Goal: Task Accomplishment & Management: Use online tool/utility

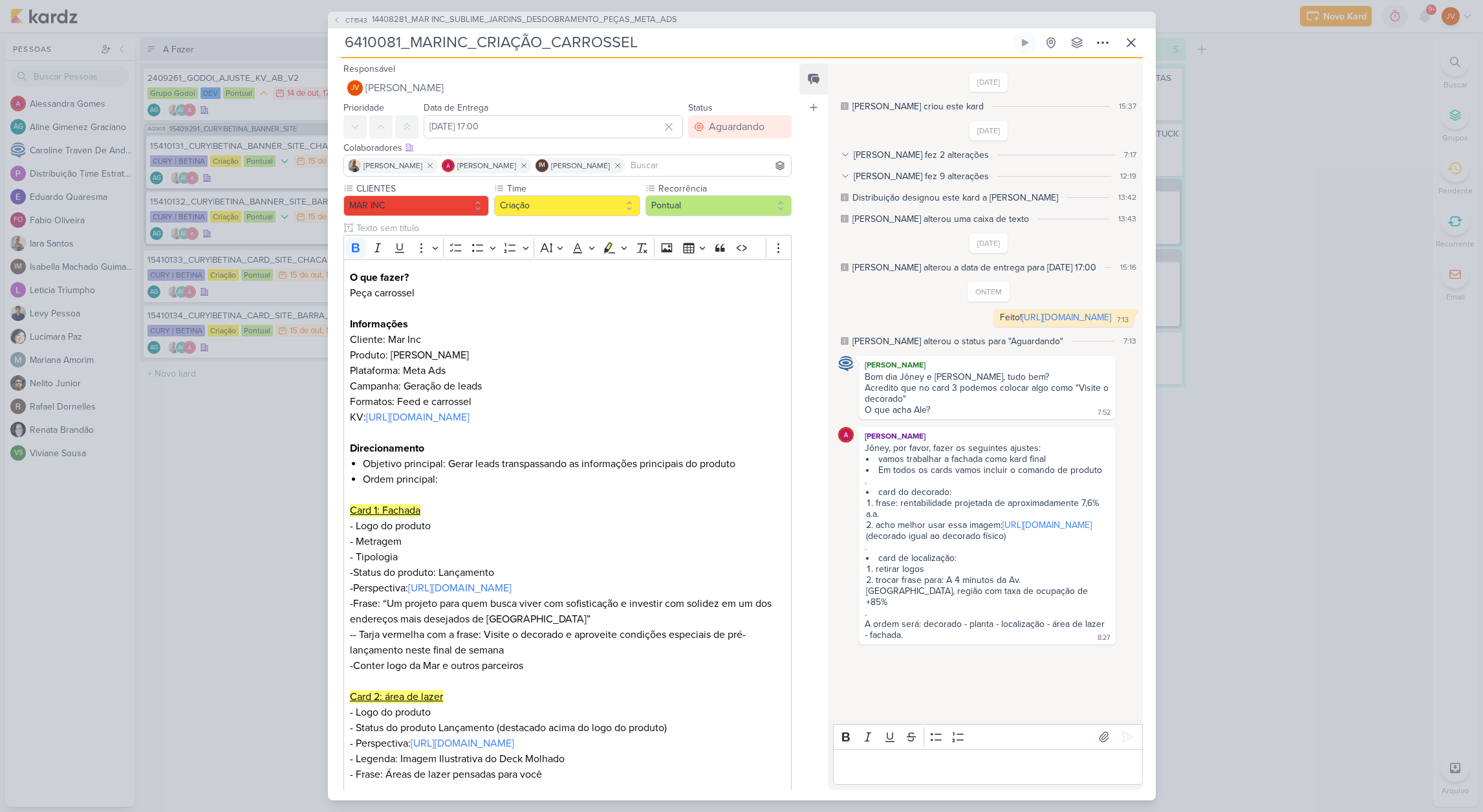
click at [898, 540] on li "acho melhor usar essa imagem: [URL][DOMAIN_NAME] (decorado igual ao decorado fí…" at bounding box center [988, 530] width 243 height 22
drag, startPoint x: 974, startPoint y: 634, endPoint x: 876, endPoint y: 623, distance: 98.6
click at [876, 608] on li "trocar frase para: A 4 minutos da Av. [GEOGRAPHIC_DATA], região com taxa de ocu…" at bounding box center [988, 590] width 243 height 33
copy li "trocar frase para: A 4 minutos da Av. [GEOGRAPHIC_DATA], região com taxa de ocu…"
drag, startPoint x: 1002, startPoint y: 567, endPoint x: 863, endPoint y: 557, distance: 139.4
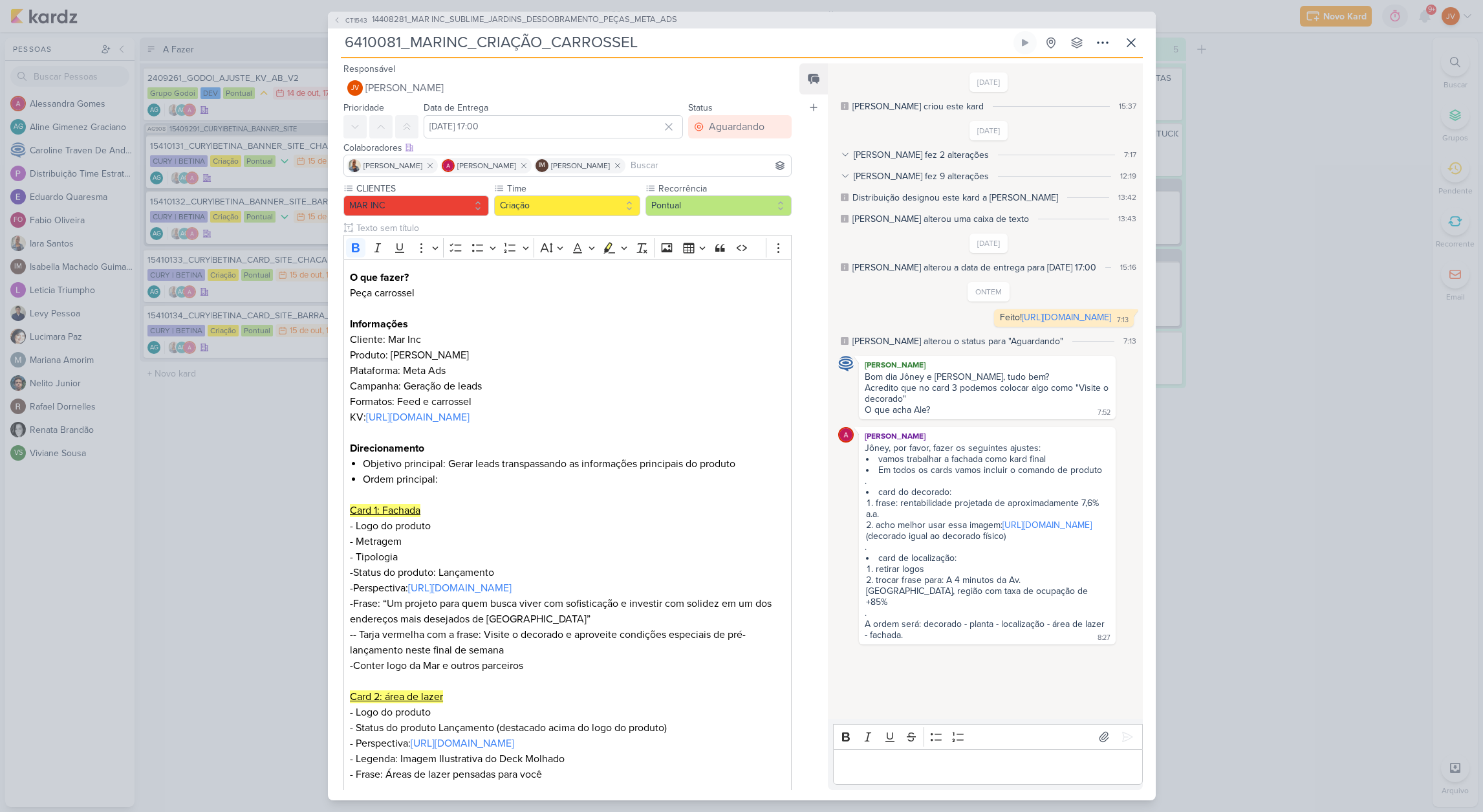
click at [860, 557] on div "[PERSON_NAME] Jôney, por favor, fazer os seguintes ajustes: vamos trabalhar a f…" at bounding box center [987, 535] width 256 height 217
drag, startPoint x: 1033, startPoint y: 340, endPoint x: 888, endPoint y: 329, distance: 145.4
click at [994, 326] on div "Feito! [URL][DOMAIN_NAME] 7:13 7:13" at bounding box center [1063, 318] width 139 height 18
copy div "[URL][DOMAIN_NAME]"
click at [891, 767] on p "Editor editing area: main" at bounding box center [988, 767] width 295 height 16
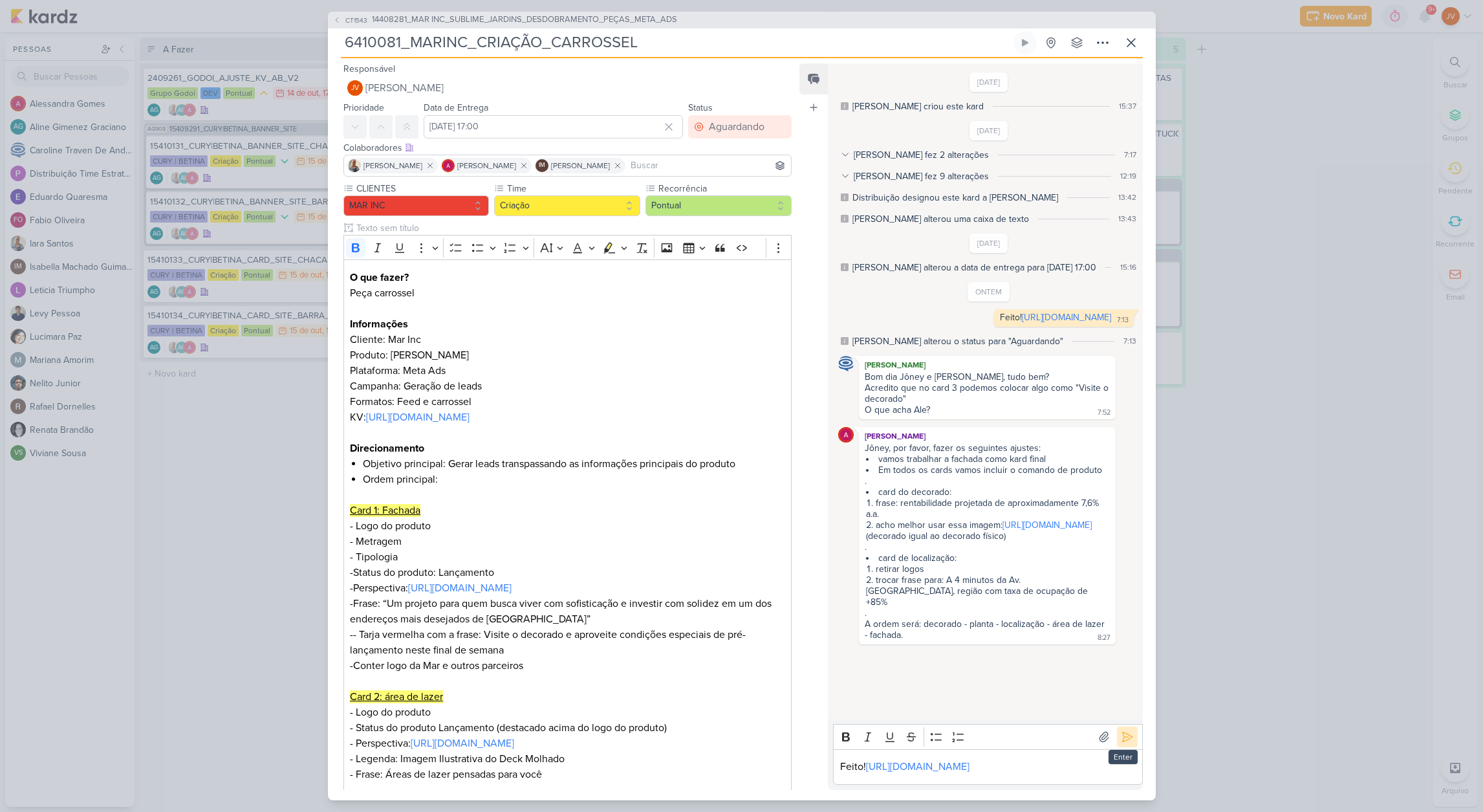
click at [1124, 730] on icon at bounding box center [1127, 736] width 13 height 13
click at [746, 119] on div "Aguardando" at bounding box center [737, 126] width 55 height 16
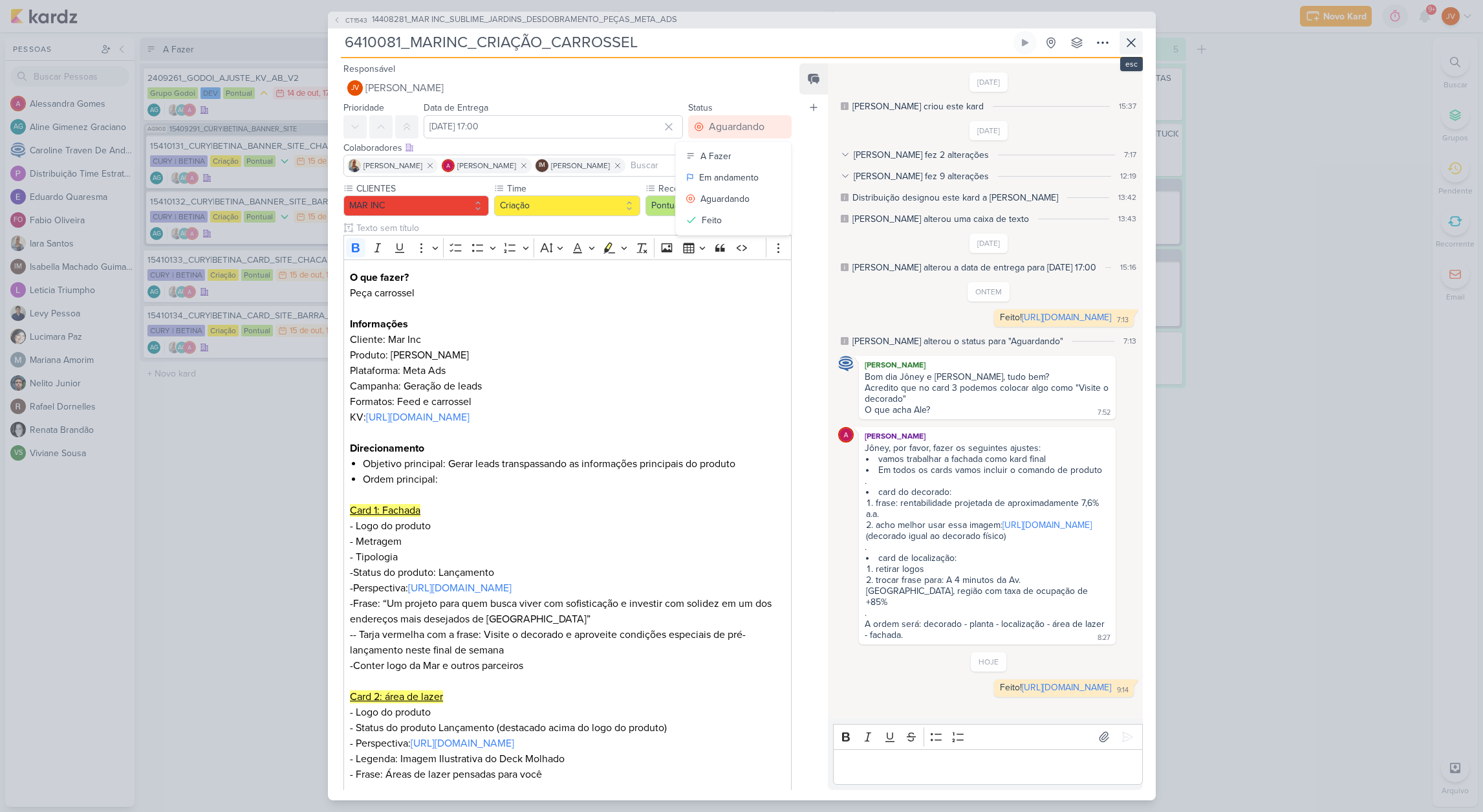
click at [1132, 35] on icon at bounding box center [1131, 42] width 16 height 16
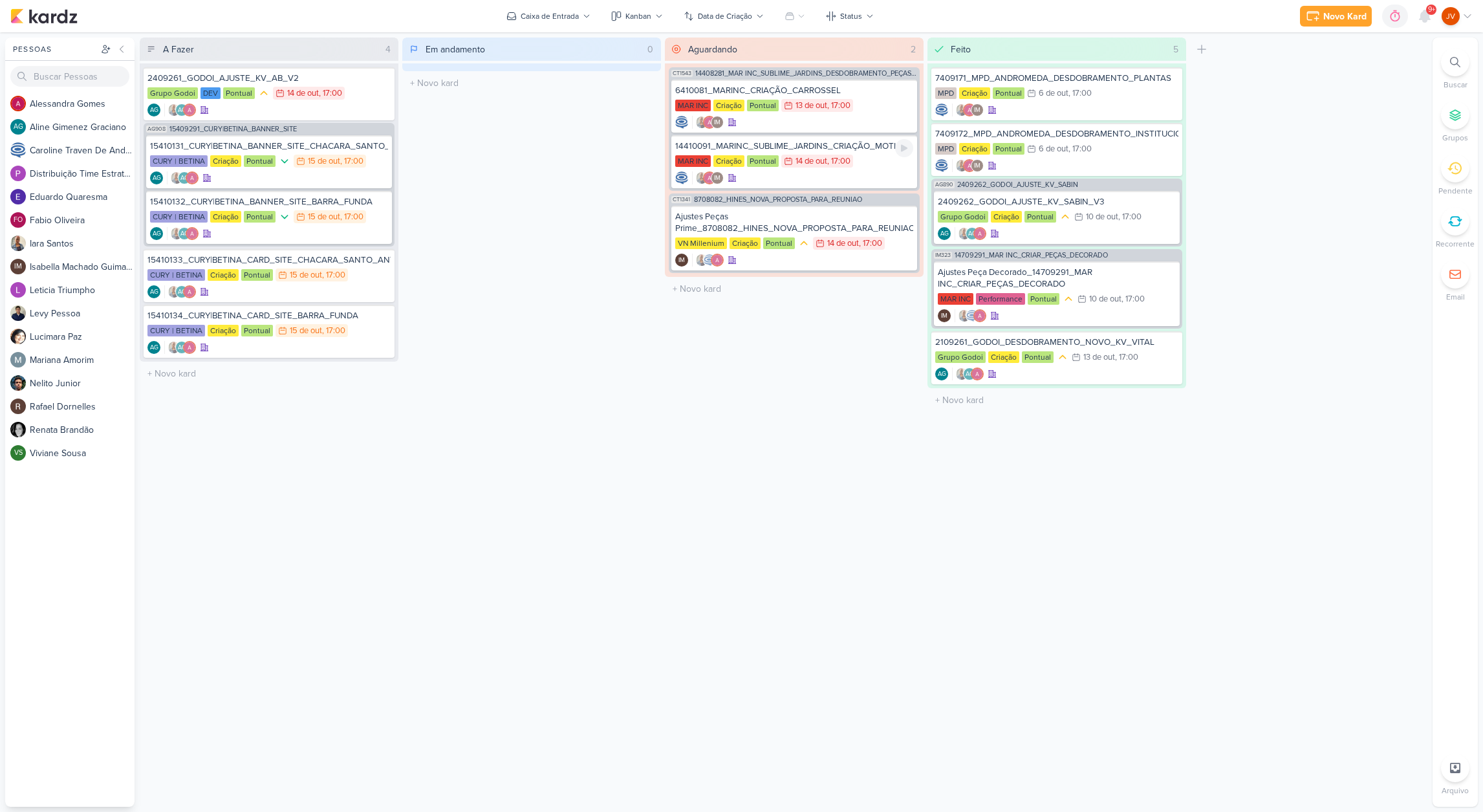
click at [827, 145] on div "14410091_MARINC_SUBLIME_JARDINS_CRIAÇÃO_MOTION" at bounding box center [794, 146] width 238 height 12
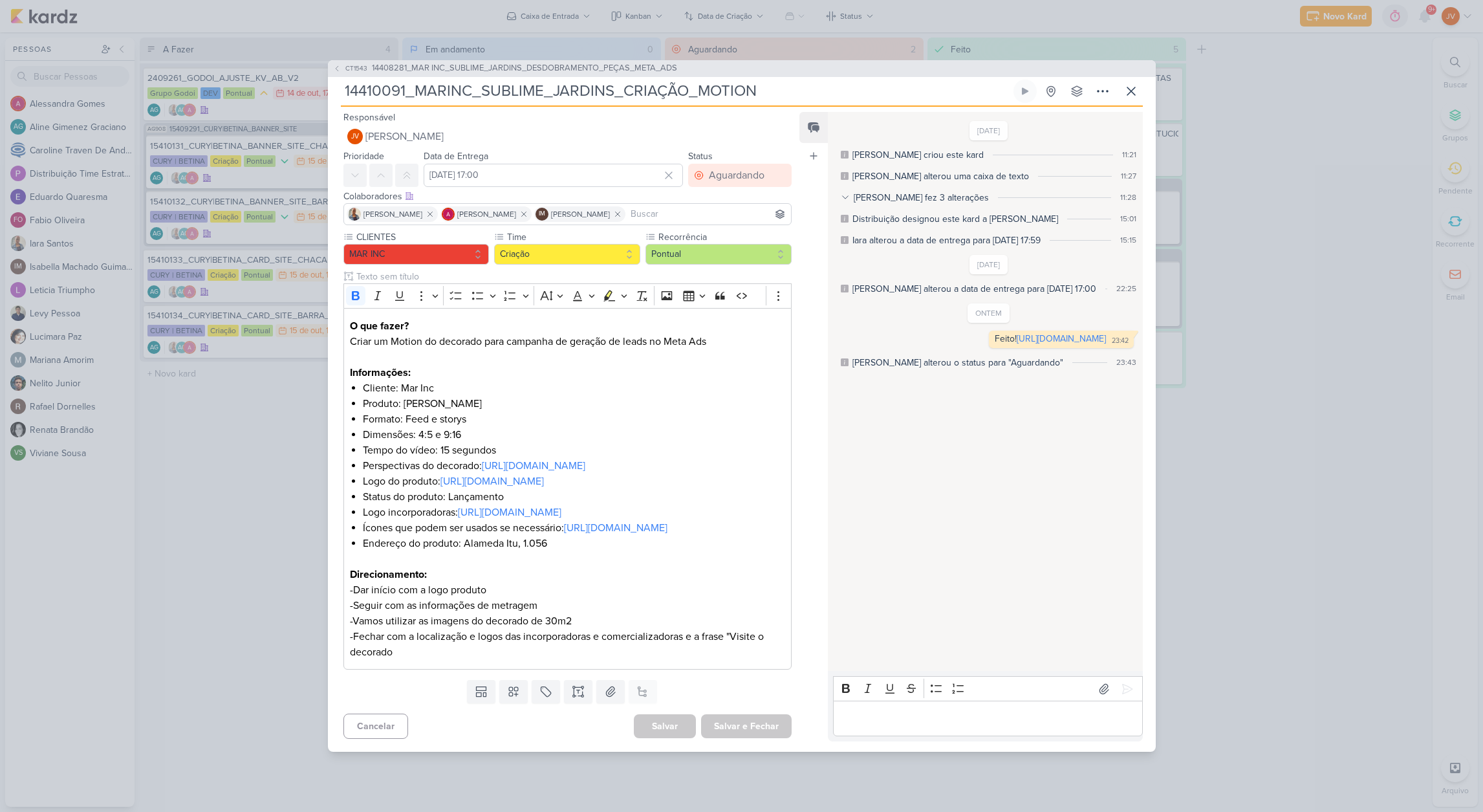
click at [234, 540] on div "CT1543 14408281_MAR INC_SUBLIME_JARDINS_DESDOBRAMENTO_PEÇAS_META_ADS 14410091_M…" at bounding box center [741, 406] width 1483 height 812
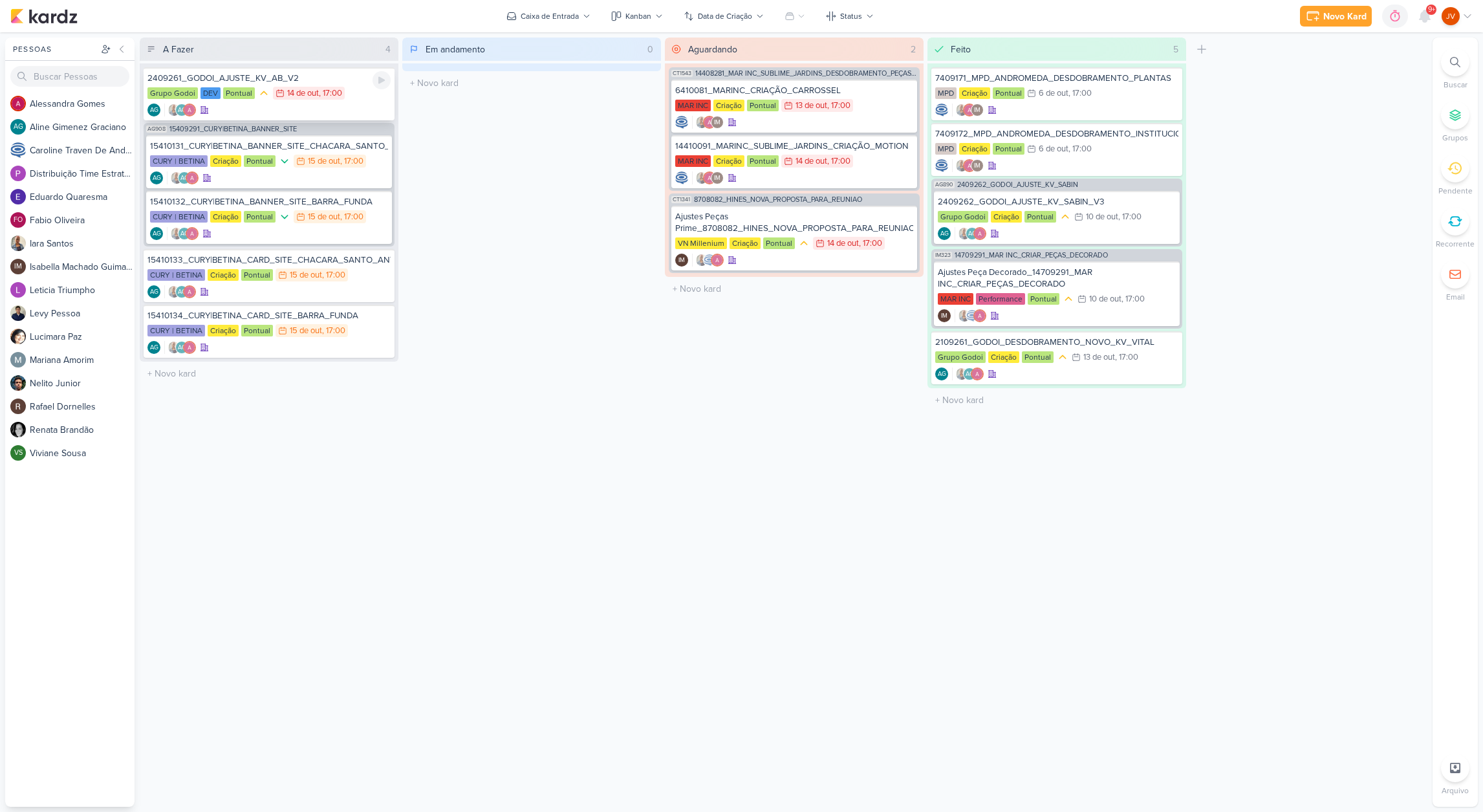
click at [345, 80] on div "2409261_GODOI_AJUSTE_KV_AB_V2" at bounding box center [269, 78] width 243 height 12
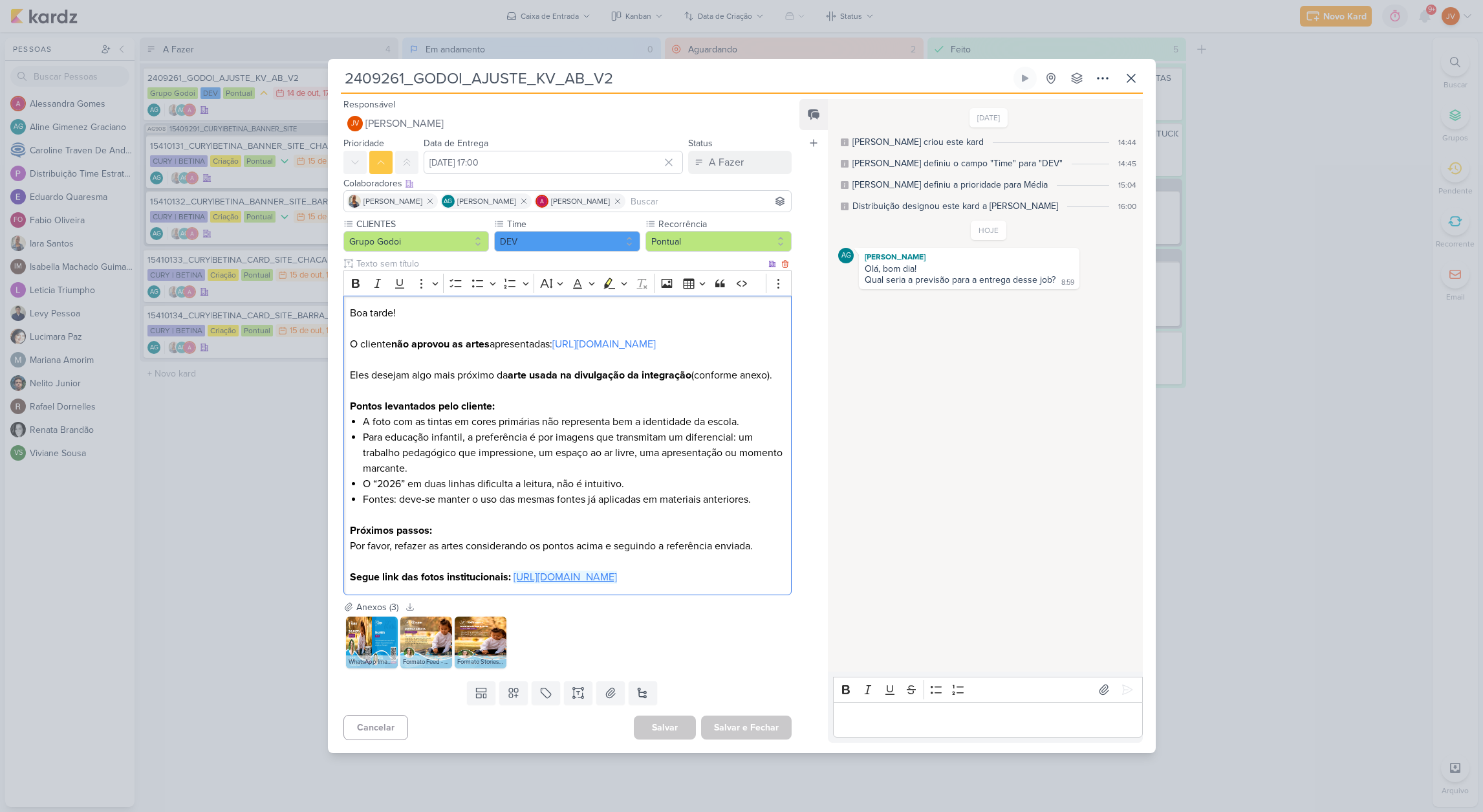
click at [514, 584] on link "[URL][DOMAIN_NAME]" at bounding box center [565, 576] width 104 height 13
click at [1321, 208] on div "2409261_GODOI_AJUSTE_KV_AB_V2 Criado por [PERSON_NAME]" at bounding box center [741, 406] width 1483 height 812
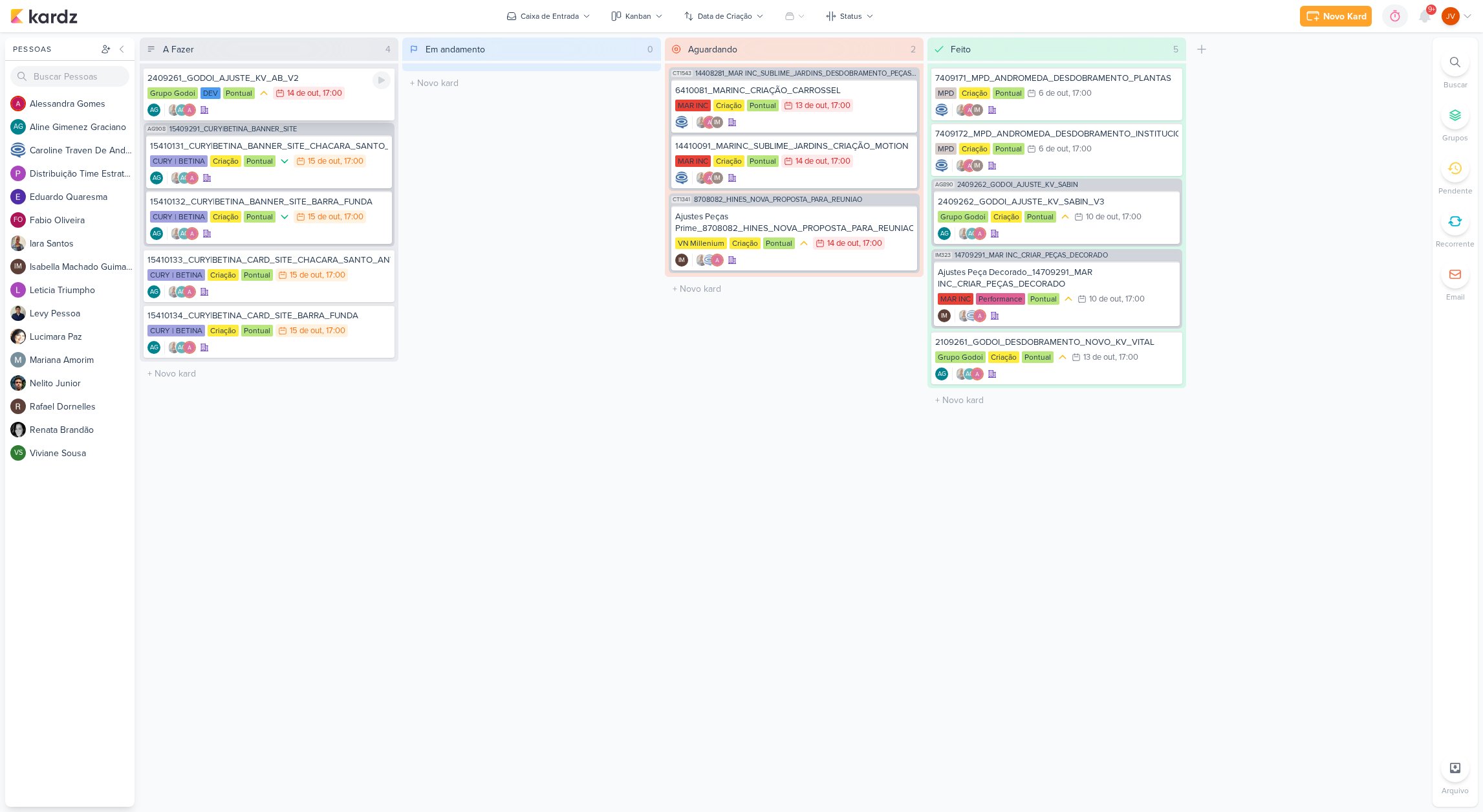
click at [321, 81] on div "2409261_GODOI_AJUSTE_KV_AB_V2" at bounding box center [269, 78] width 243 height 12
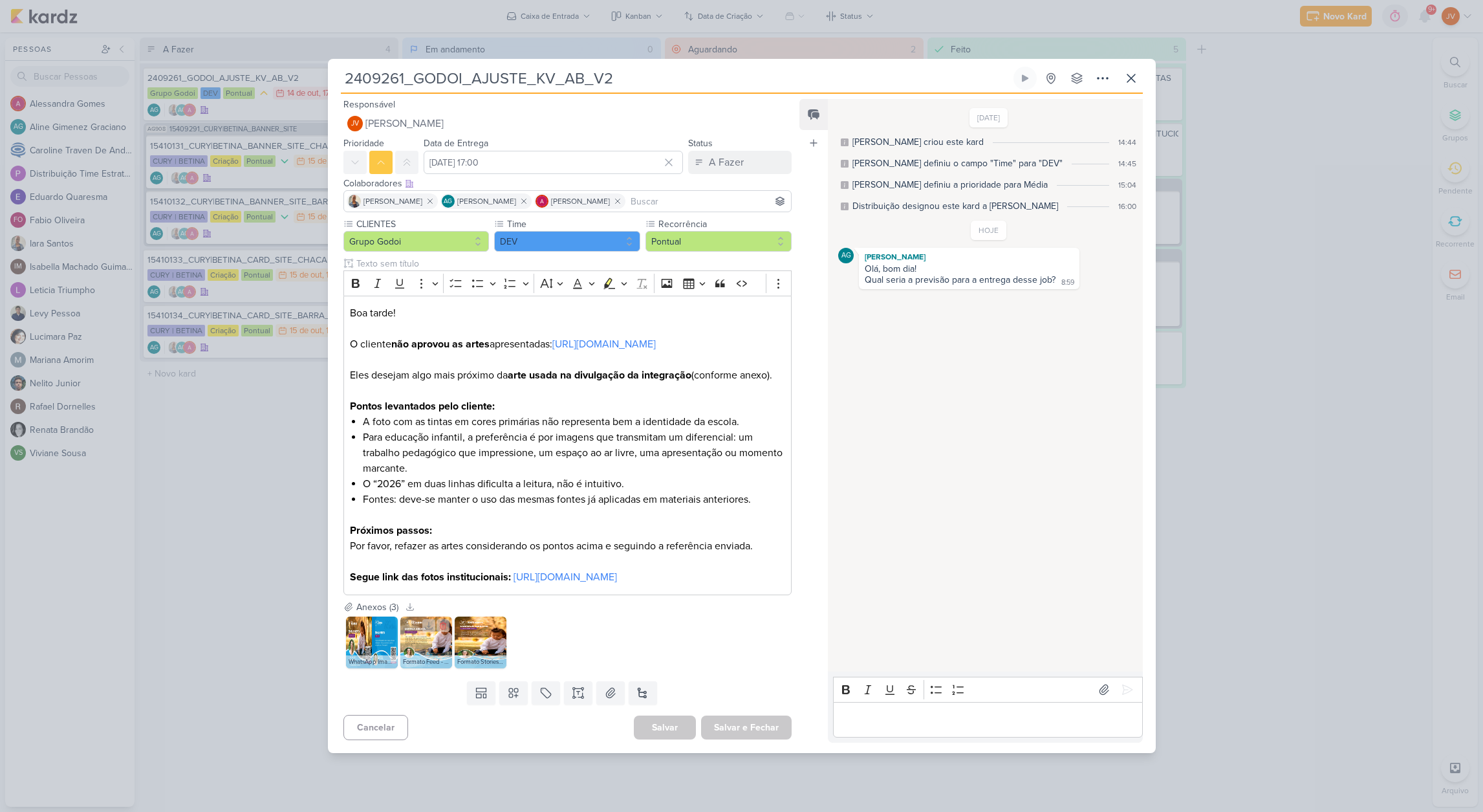
click at [415, 665] on img at bounding box center [426, 642] width 51 height 51
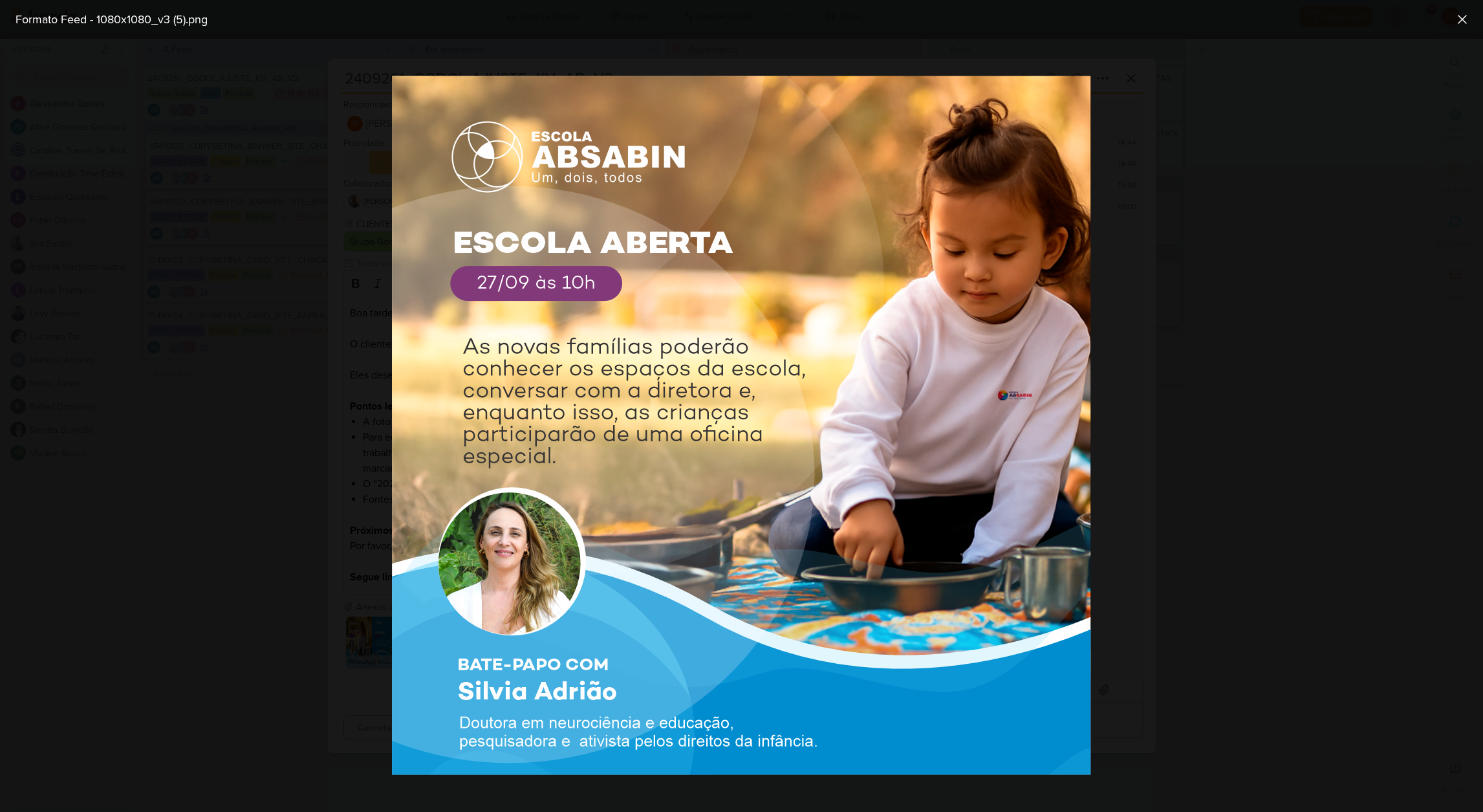
click at [1288, 423] on div at bounding box center [741, 425] width 1483 height 772
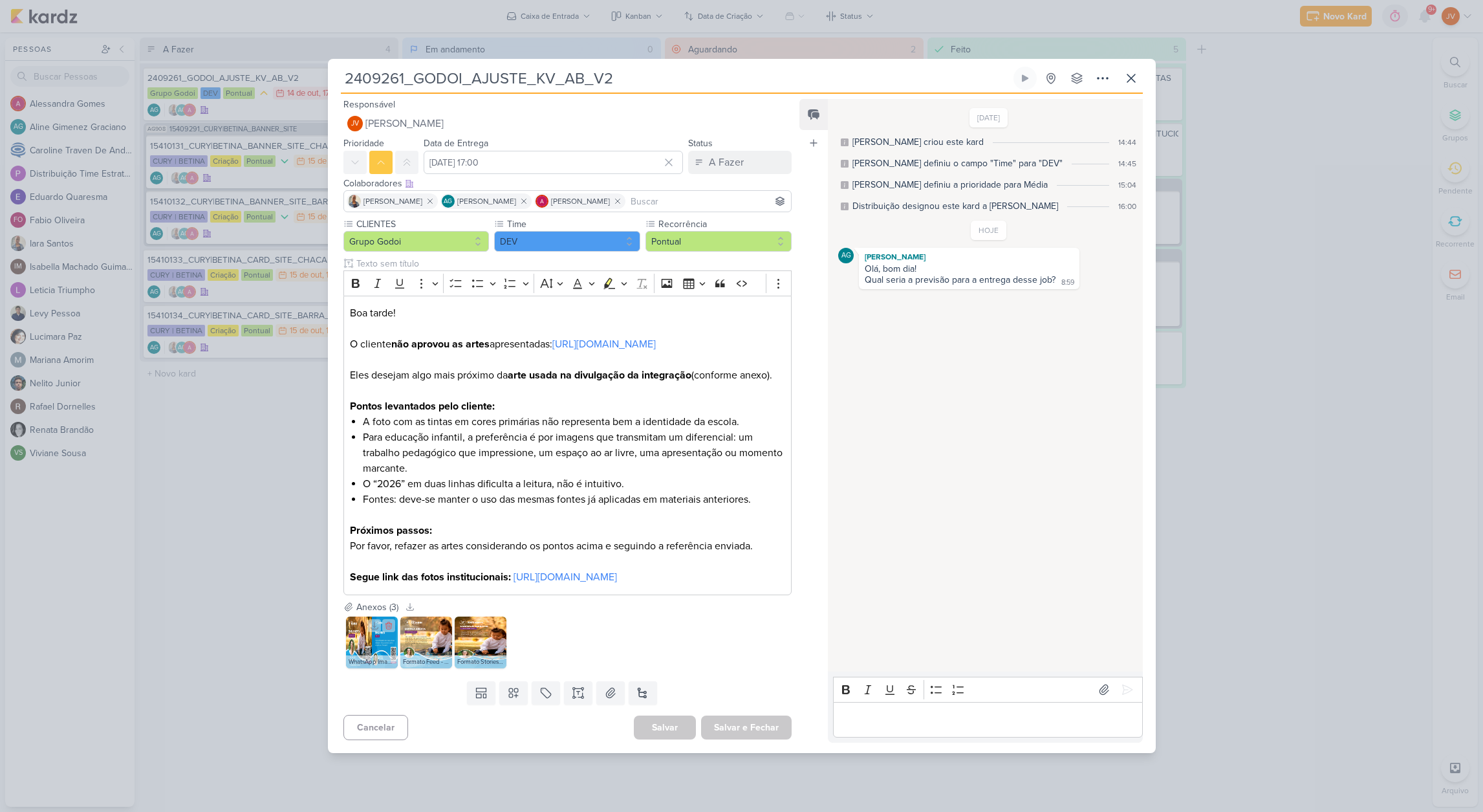
click at [358, 661] on img at bounding box center [371, 642] width 51 height 51
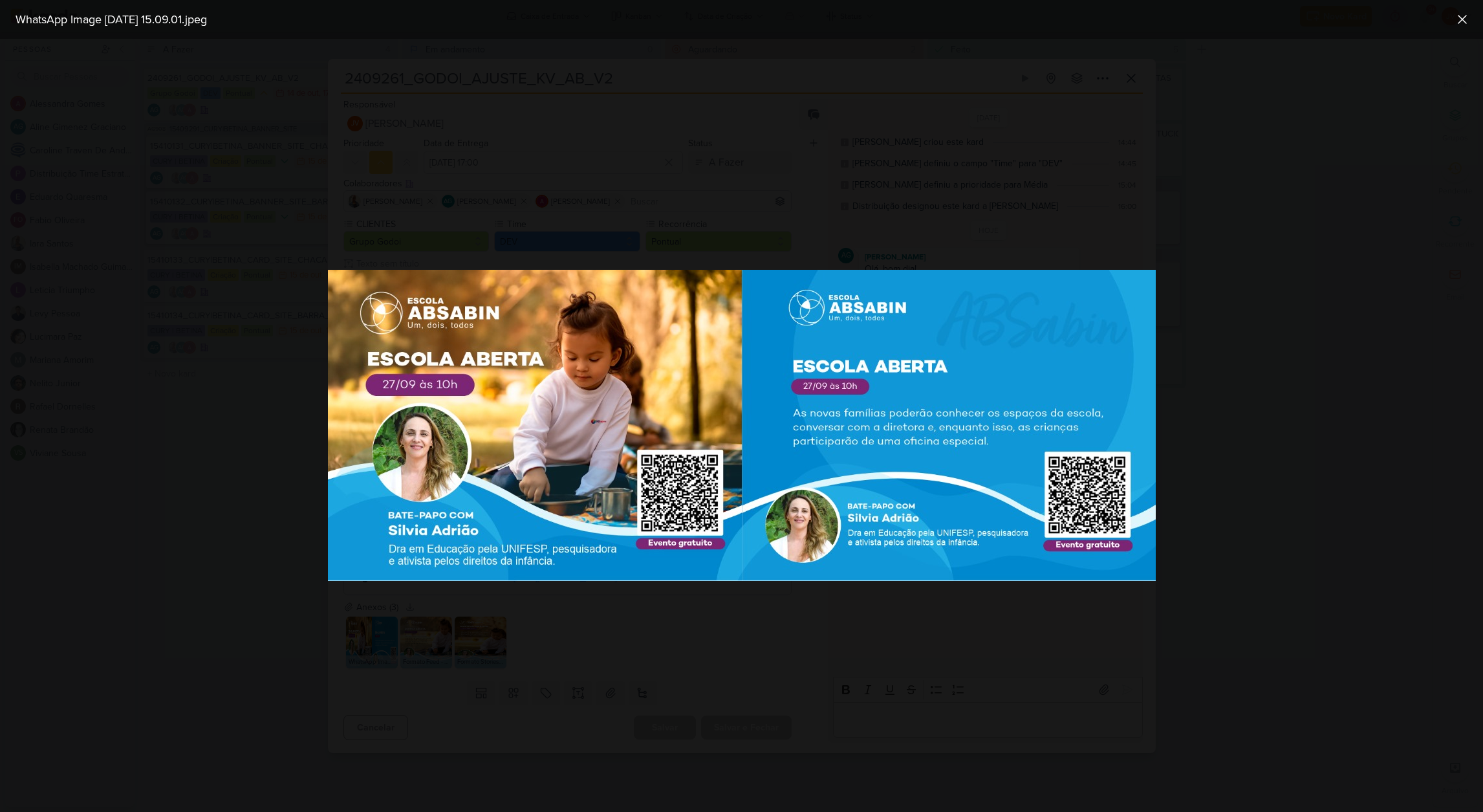
click at [1272, 189] on div at bounding box center [741, 425] width 1483 height 772
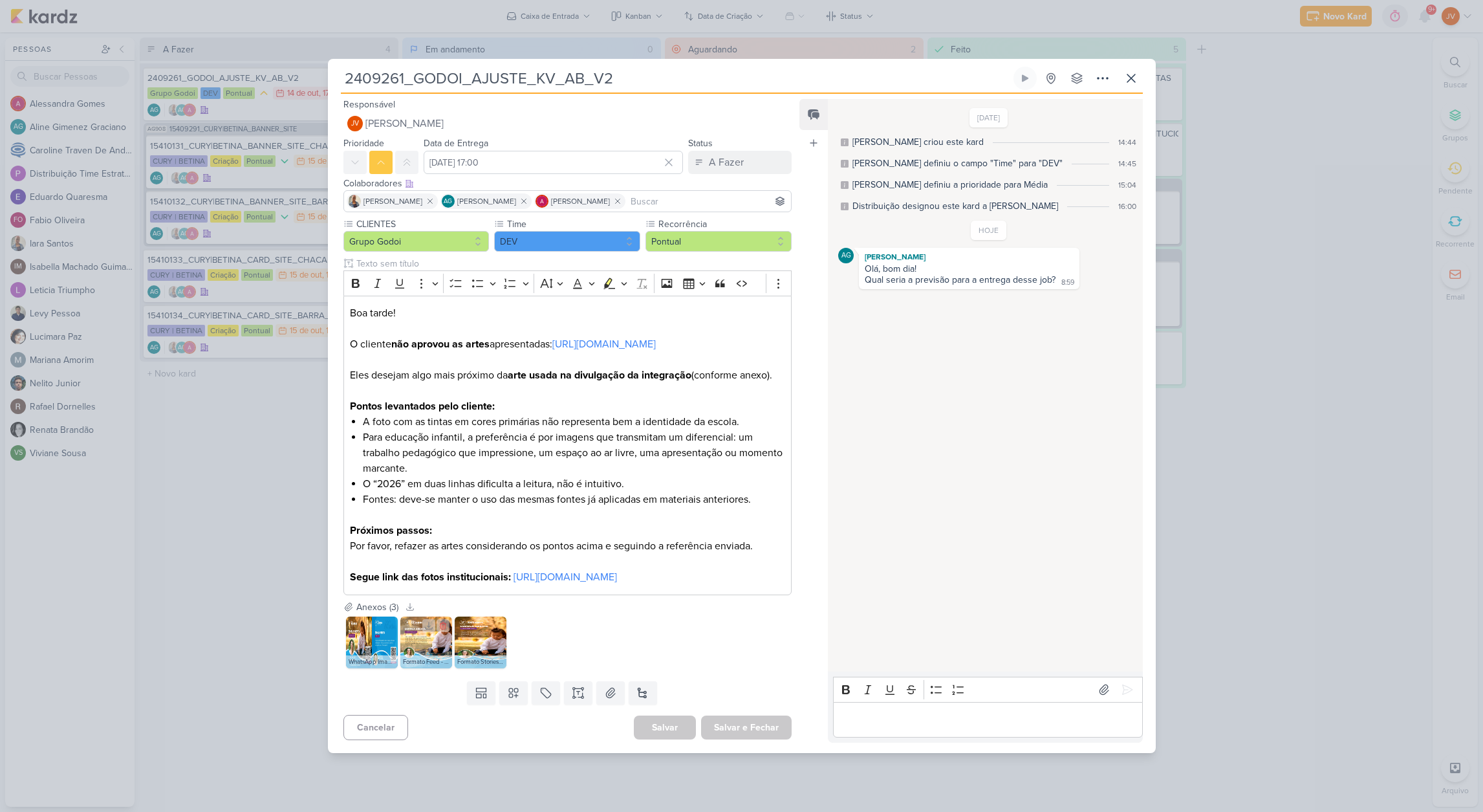
click at [431, 668] on img at bounding box center [426, 642] width 51 height 51
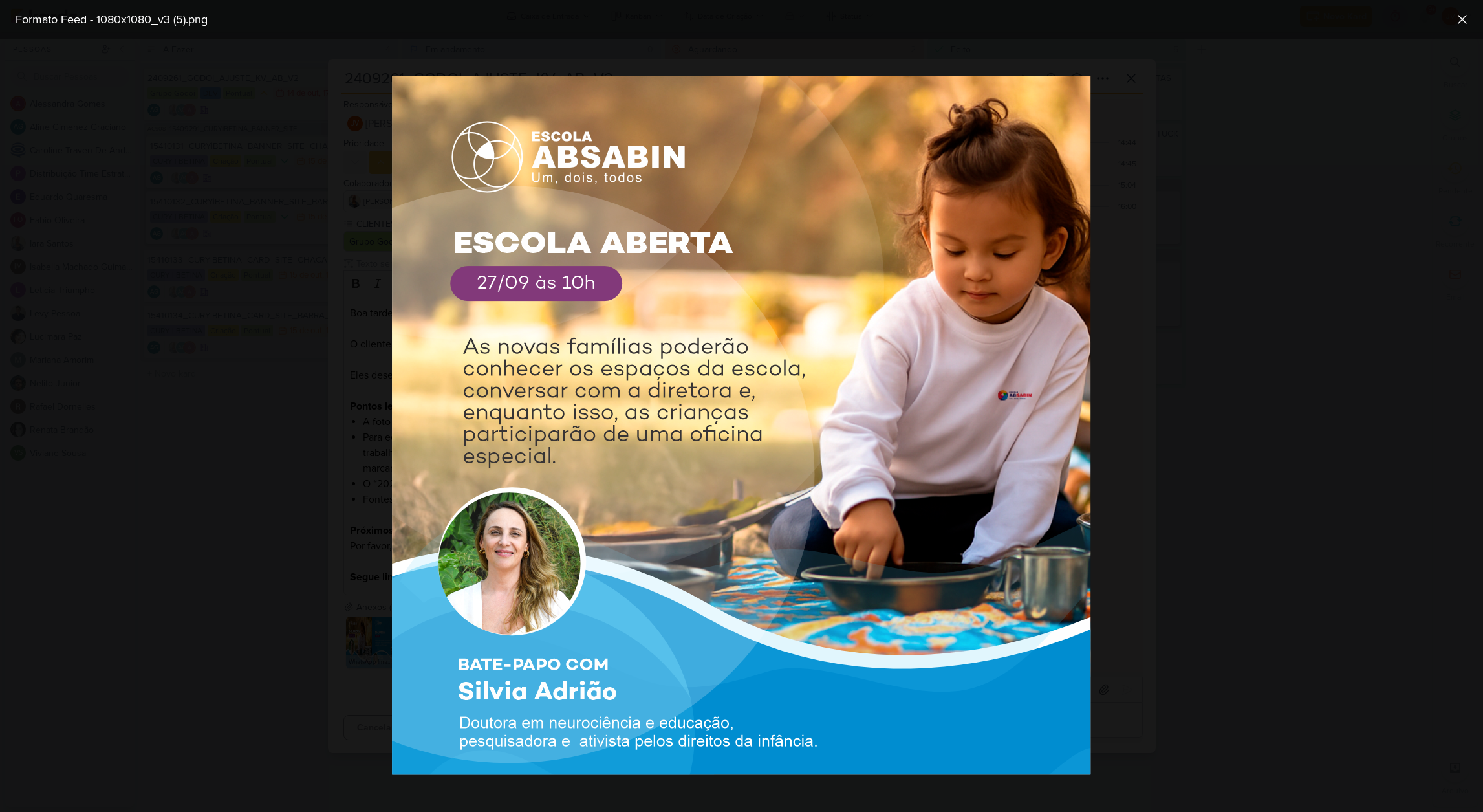
click at [936, 291] on img at bounding box center [742, 426] width 700 height 699
click at [1212, 531] on div at bounding box center [741, 425] width 1483 height 772
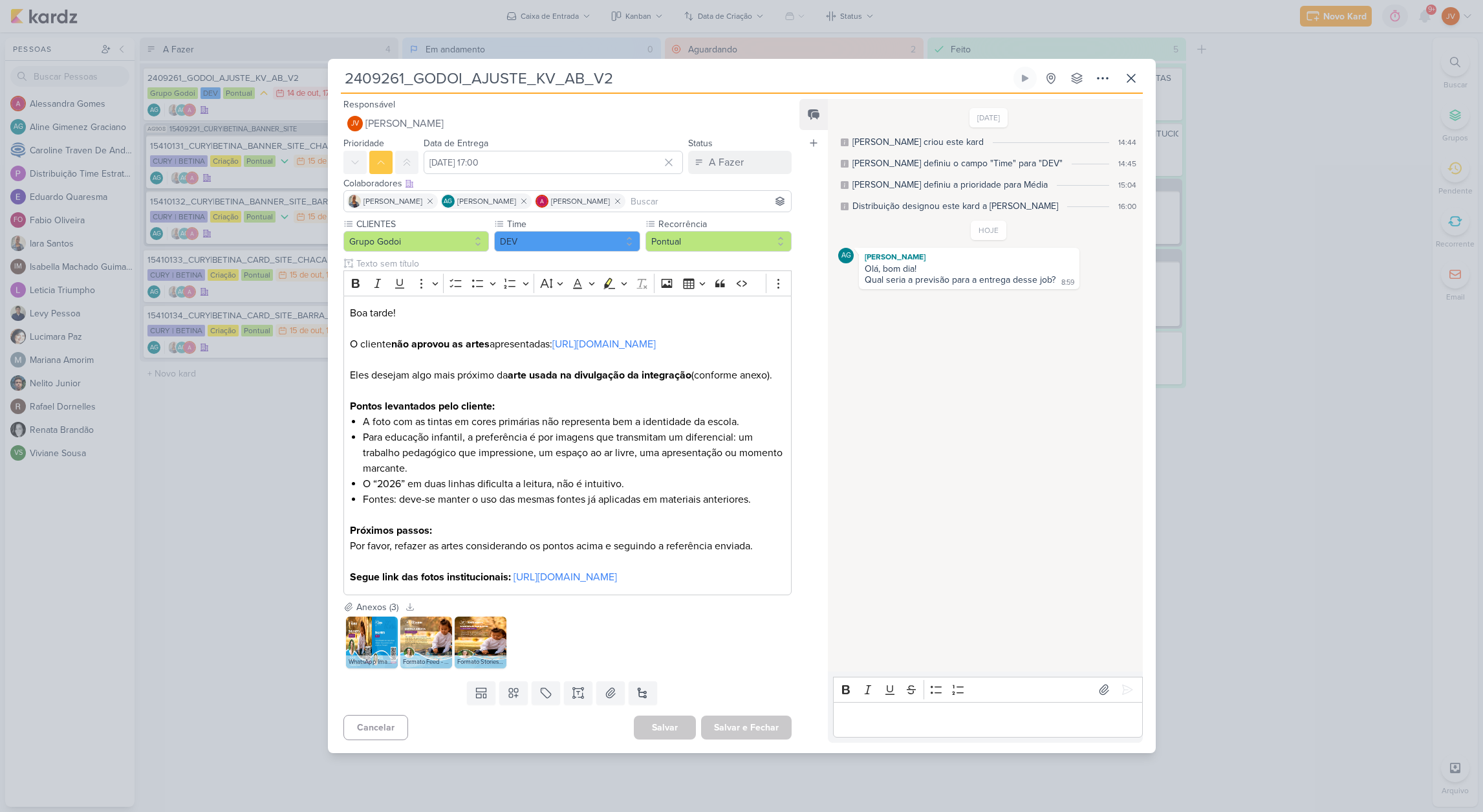
drag, startPoint x: 1236, startPoint y: 524, endPoint x: 1247, endPoint y: 526, distance: 11.2
click at [1237, 522] on div "2409261_GODOI_AJUSTE_KV_AB_V2 Criado por [PERSON_NAME]" at bounding box center [741, 406] width 1483 height 812
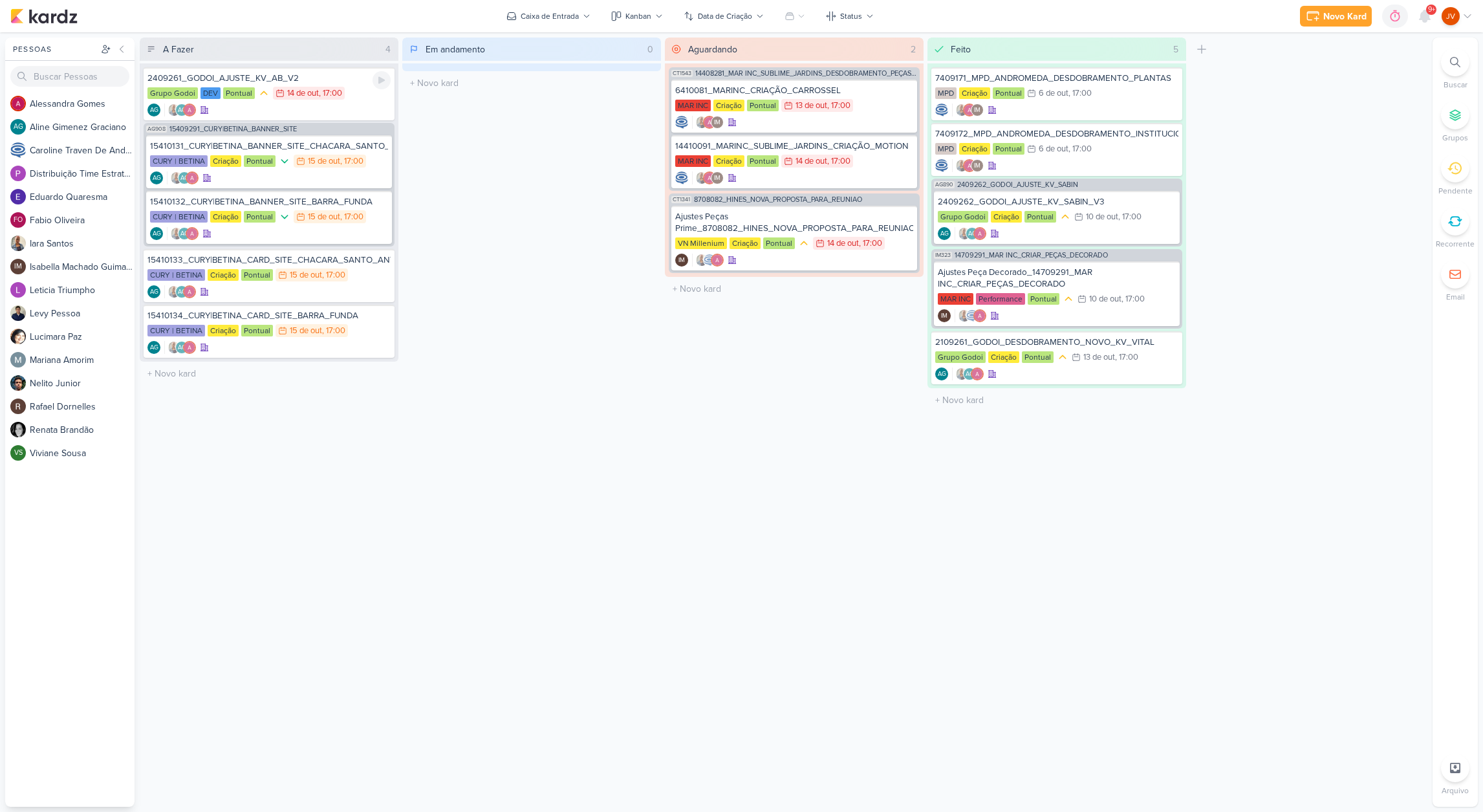
click at [241, 76] on div "2409261_GODOI_AJUSTE_KV_AB_V2" at bounding box center [269, 78] width 243 height 12
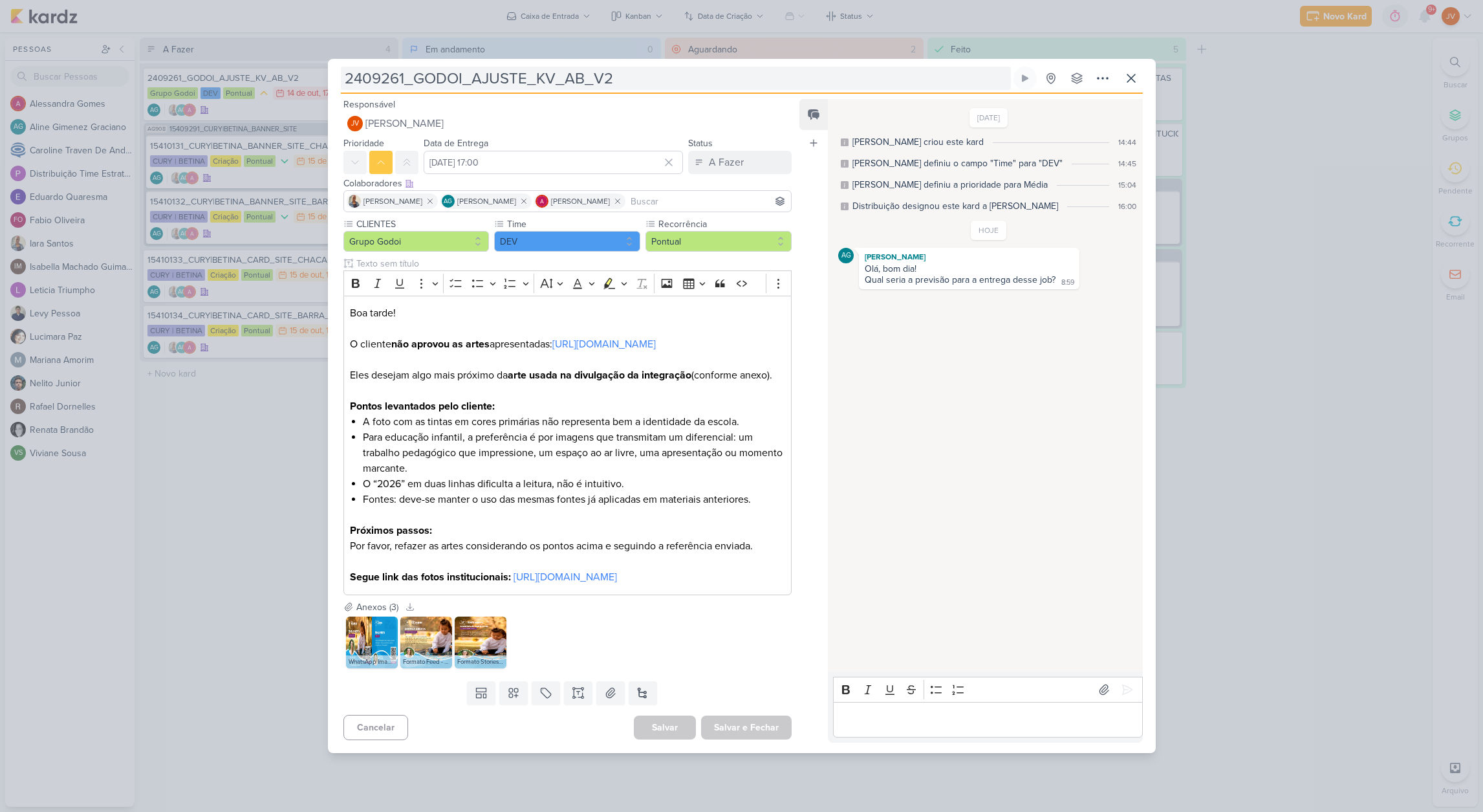
click at [632, 66] on input "2409261_GODOI_AJUSTE_KV_AB_V2" at bounding box center [676, 78] width 670 height 24
click at [638, 66] on input "2409261_GODOI_AJUSTE_KV_AB_V2" at bounding box center [676, 78] width 670 height 24
click at [1301, 460] on div "2409261_GODOI_AJUSTE_KV_AB_V2 Criado por [PERSON_NAME]" at bounding box center [741, 406] width 1483 height 812
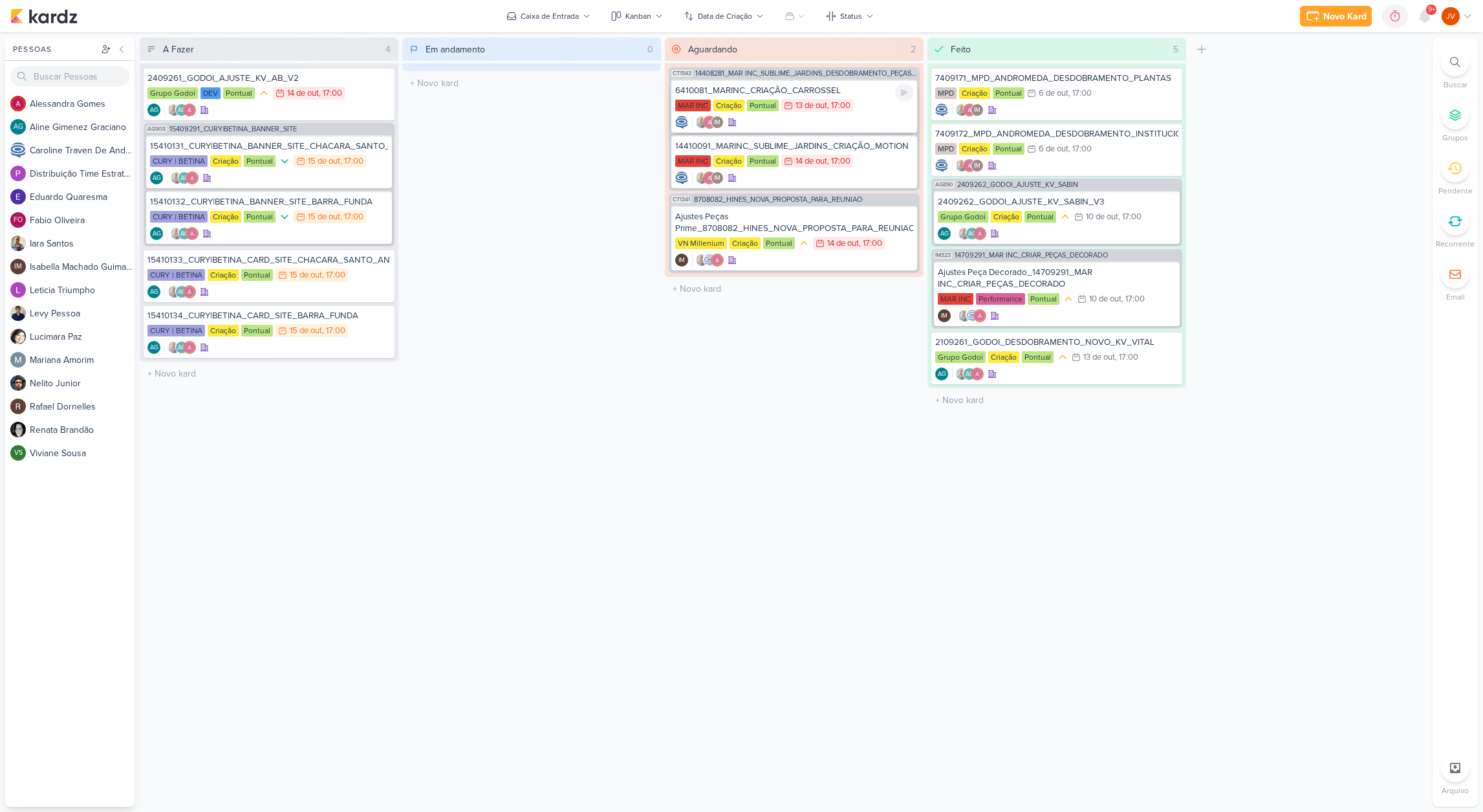
click at [863, 91] on div "6410081_MARINC_CRIAÇÃO_CARROSSEL" at bounding box center [794, 91] width 238 height 12
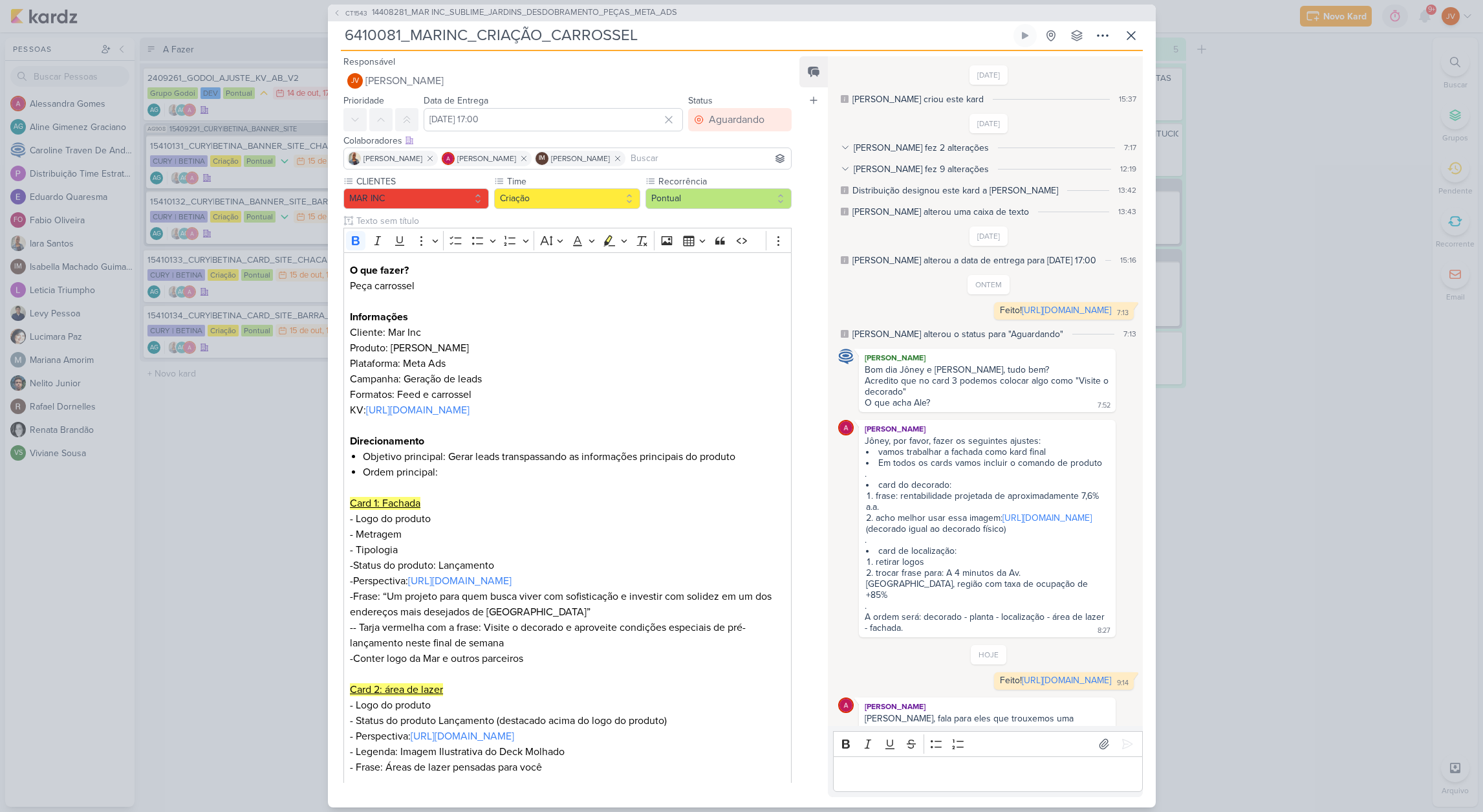
scroll to position [117, 0]
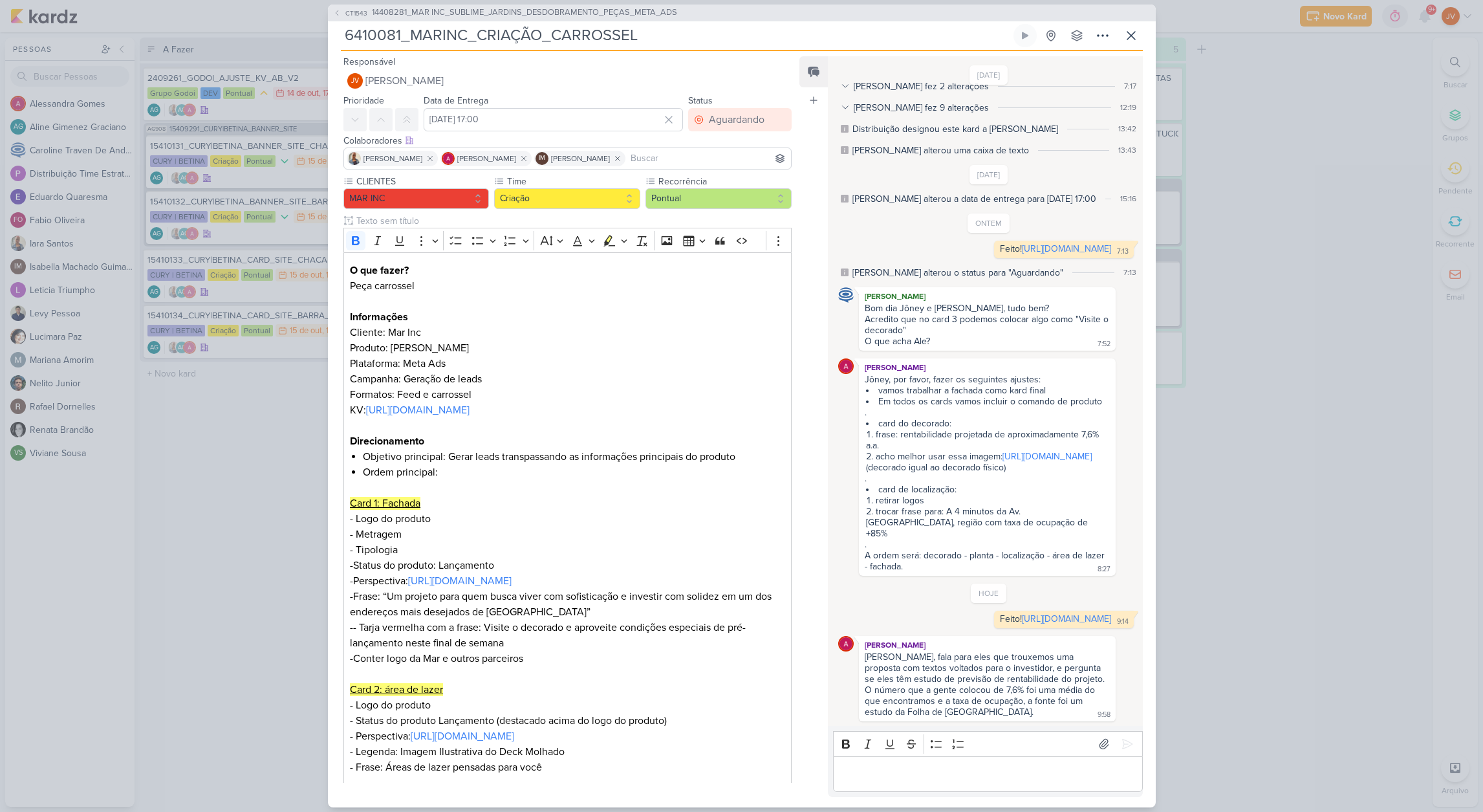
click at [242, 452] on div "CT1543 14408281_MAR INC_SUBLIME_JARDINS_DESDOBRAMENTO_PEÇAS_META_ADS 6410081_MA…" at bounding box center [741, 406] width 1483 height 812
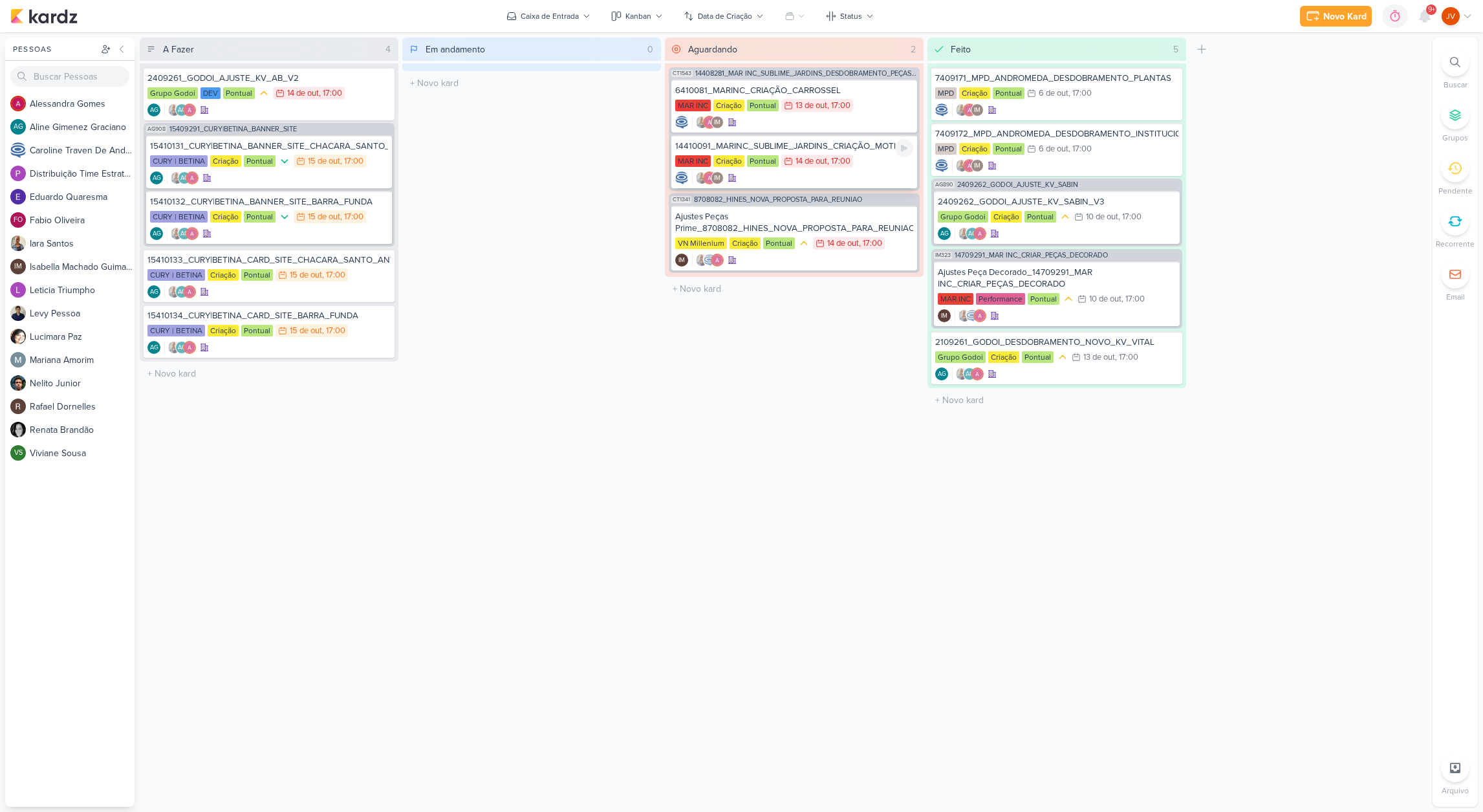
click at [835, 145] on div "14410091_MARINC_SUBLIME_JARDINS_CRIAÇÃO_MOTION" at bounding box center [794, 146] width 238 height 12
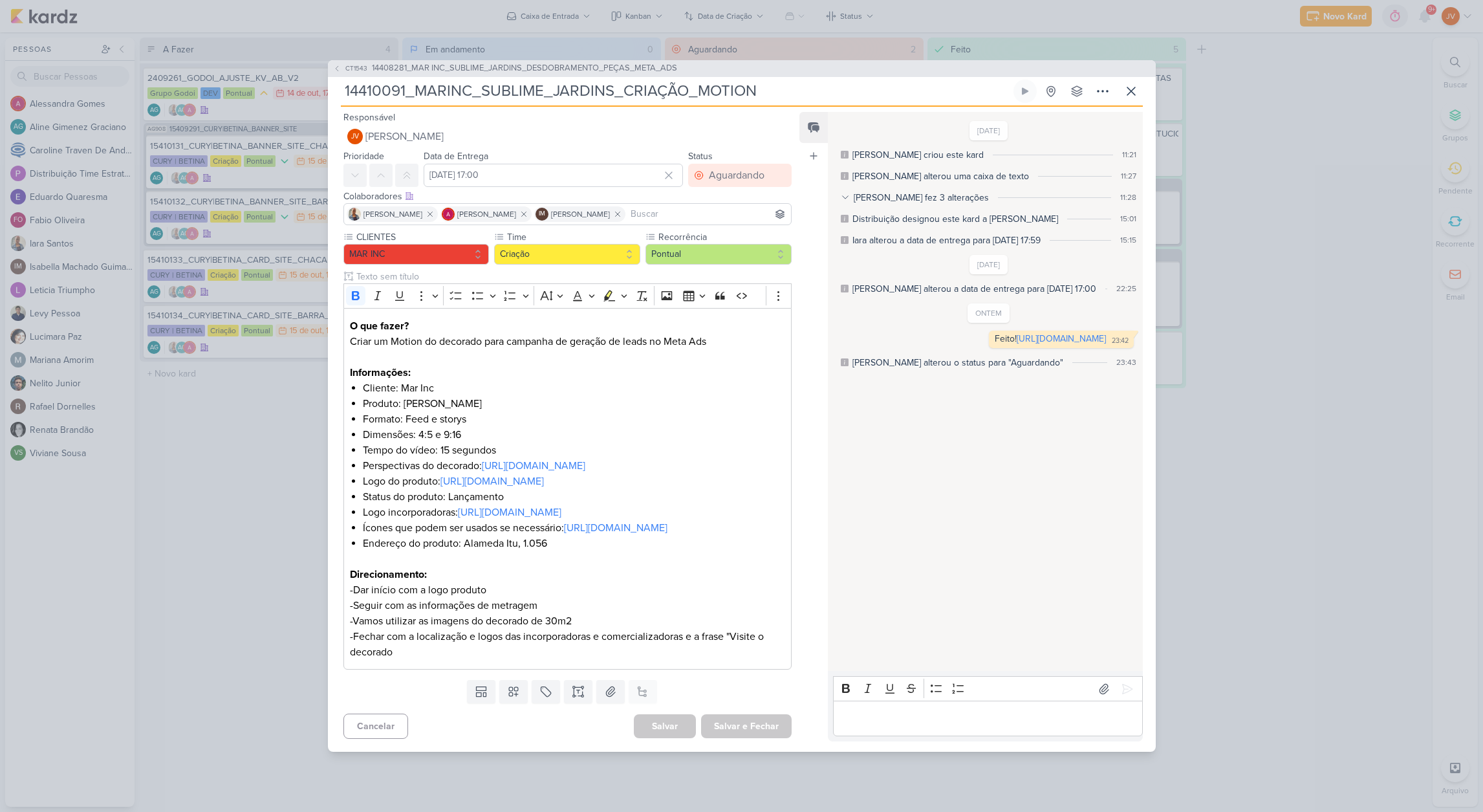
click at [1322, 312] on div "CT1543 14408281_MAR INC_SUBLIME_JARDINS_DESDOBRAMENTO_PEÇAS_META_ADS 14410091_M…" at bounding box center [741, 406] width 1483 height 812
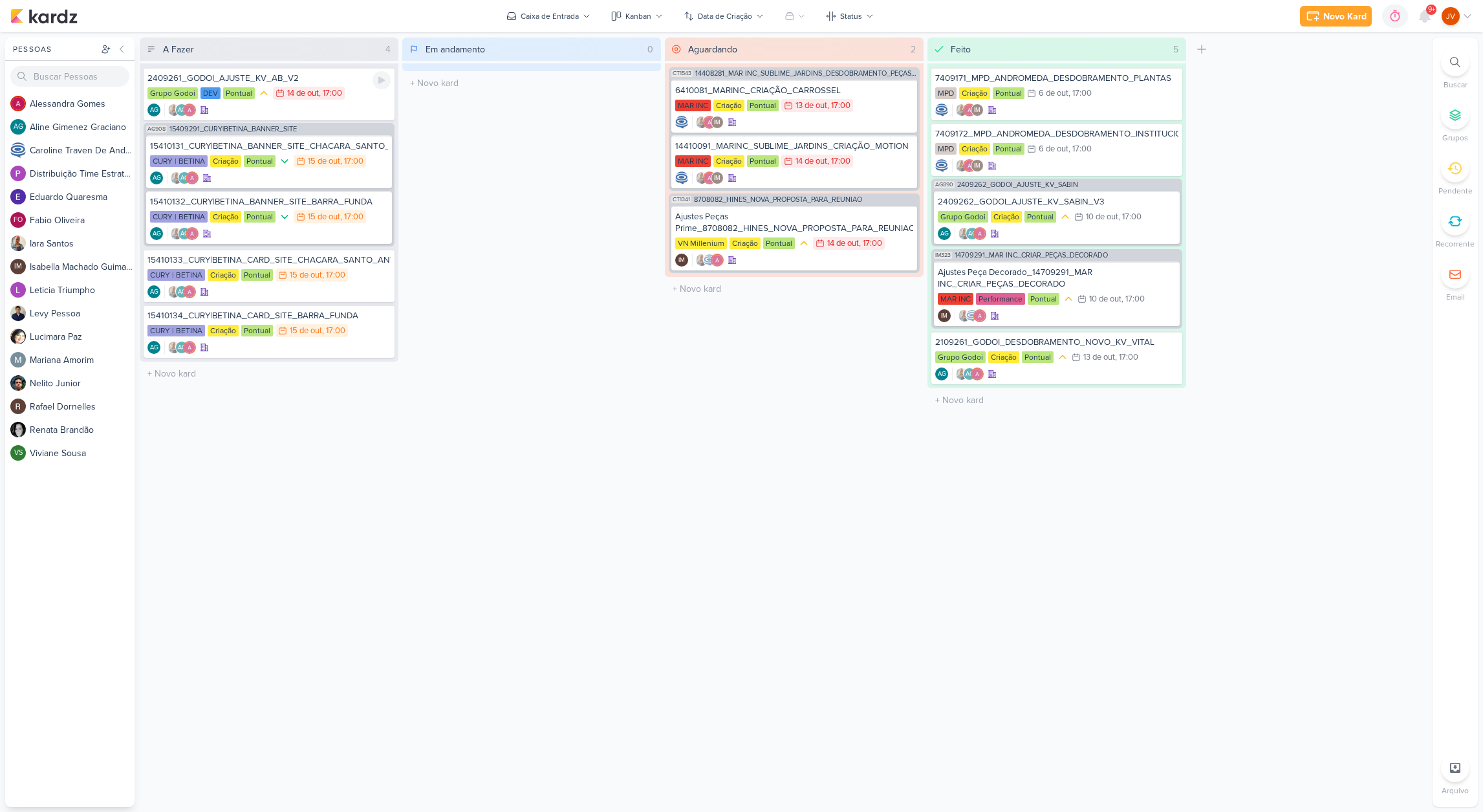
click at [277, 79] on div "2409261_GODOI_AJUSTE_KV_AB_V2" at bounding box center [269, 78] width 243 height 12
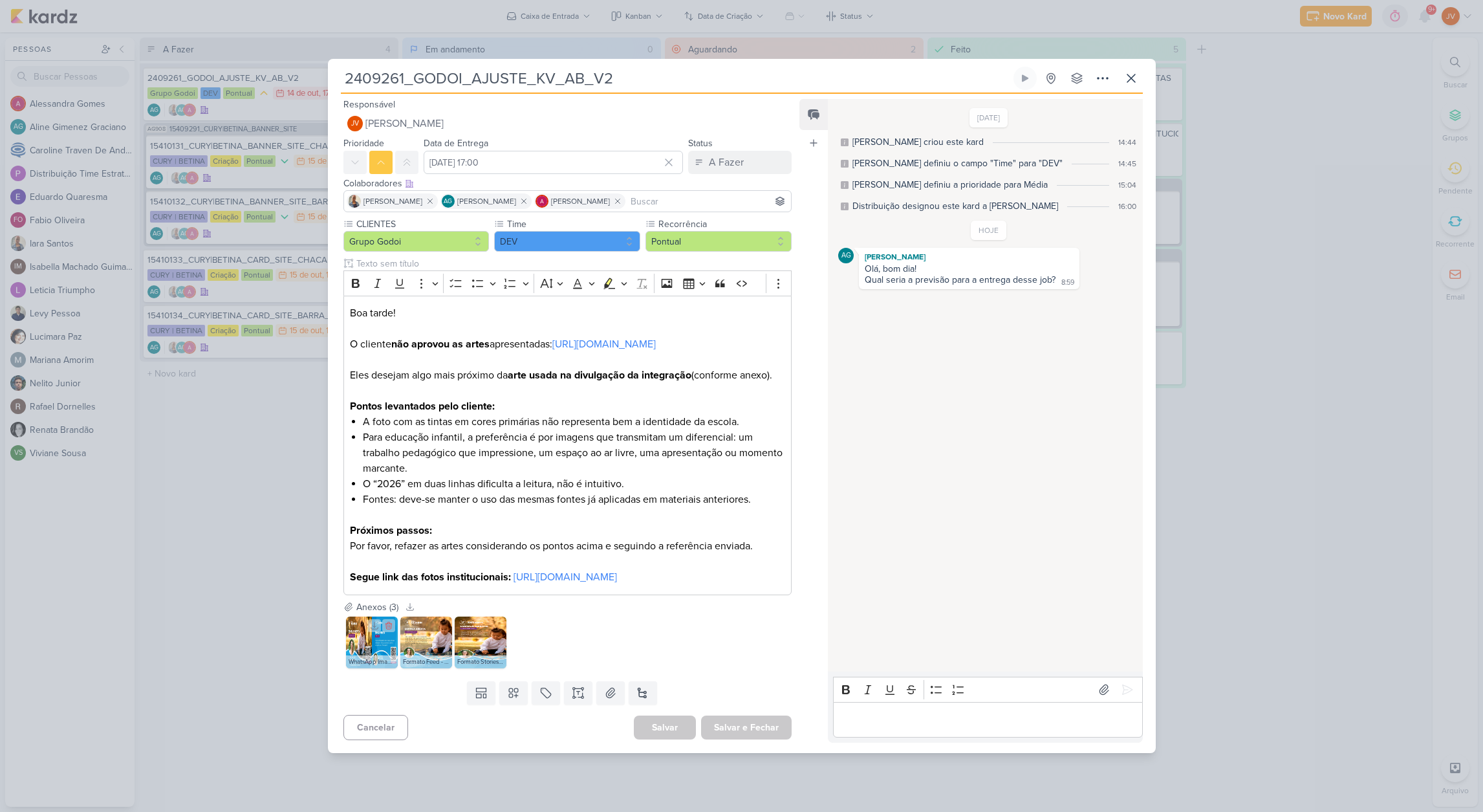
click at [362, 666] on img at bounding box center [371, 642] width 51 height 51
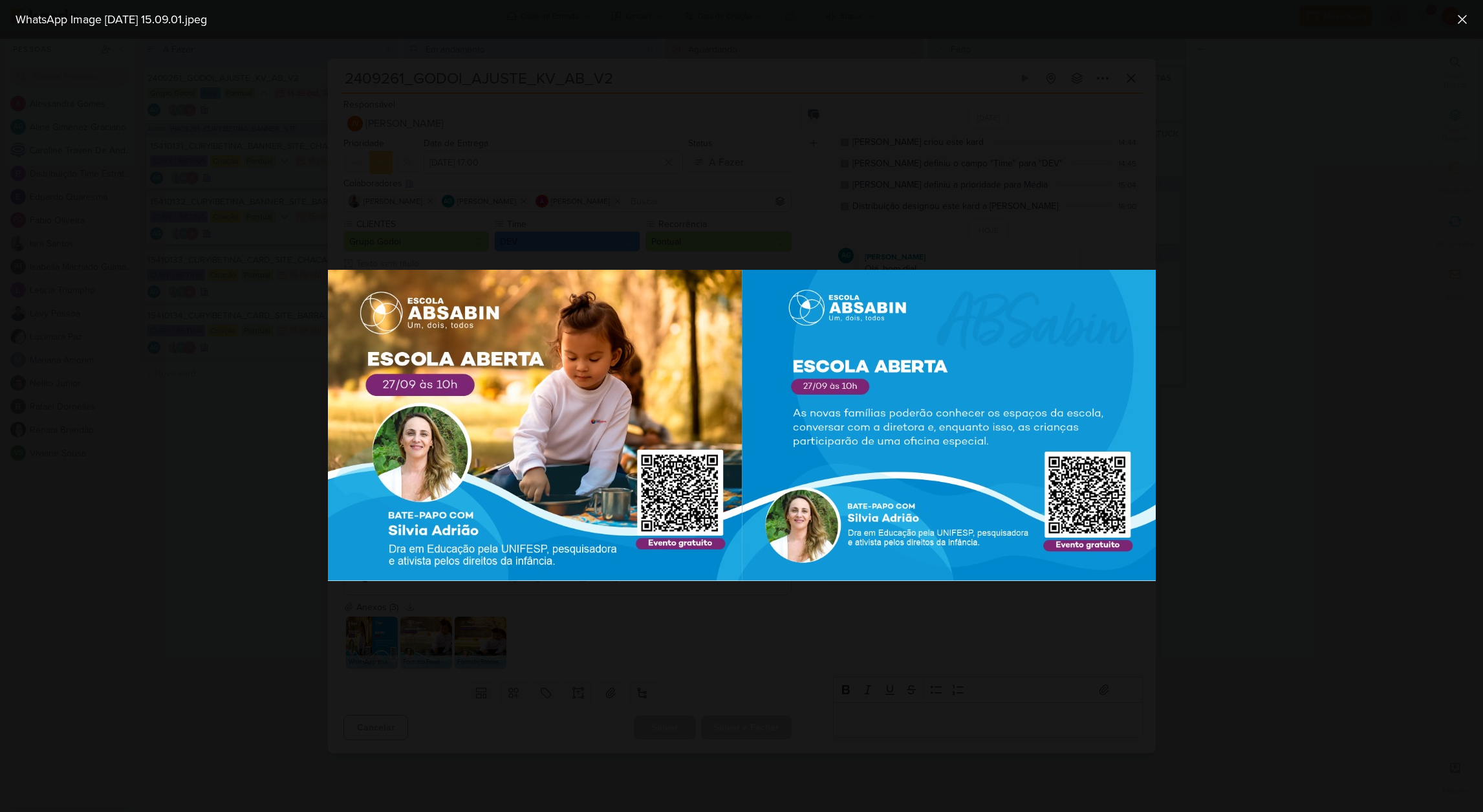
drag, startPoint x: 346, startPoint y: 683, endPoint x: 348, endPoint y: 666, distance: 17.1
click at [348, 683] on div at bounding box center [741, 425] width 1483 height 772
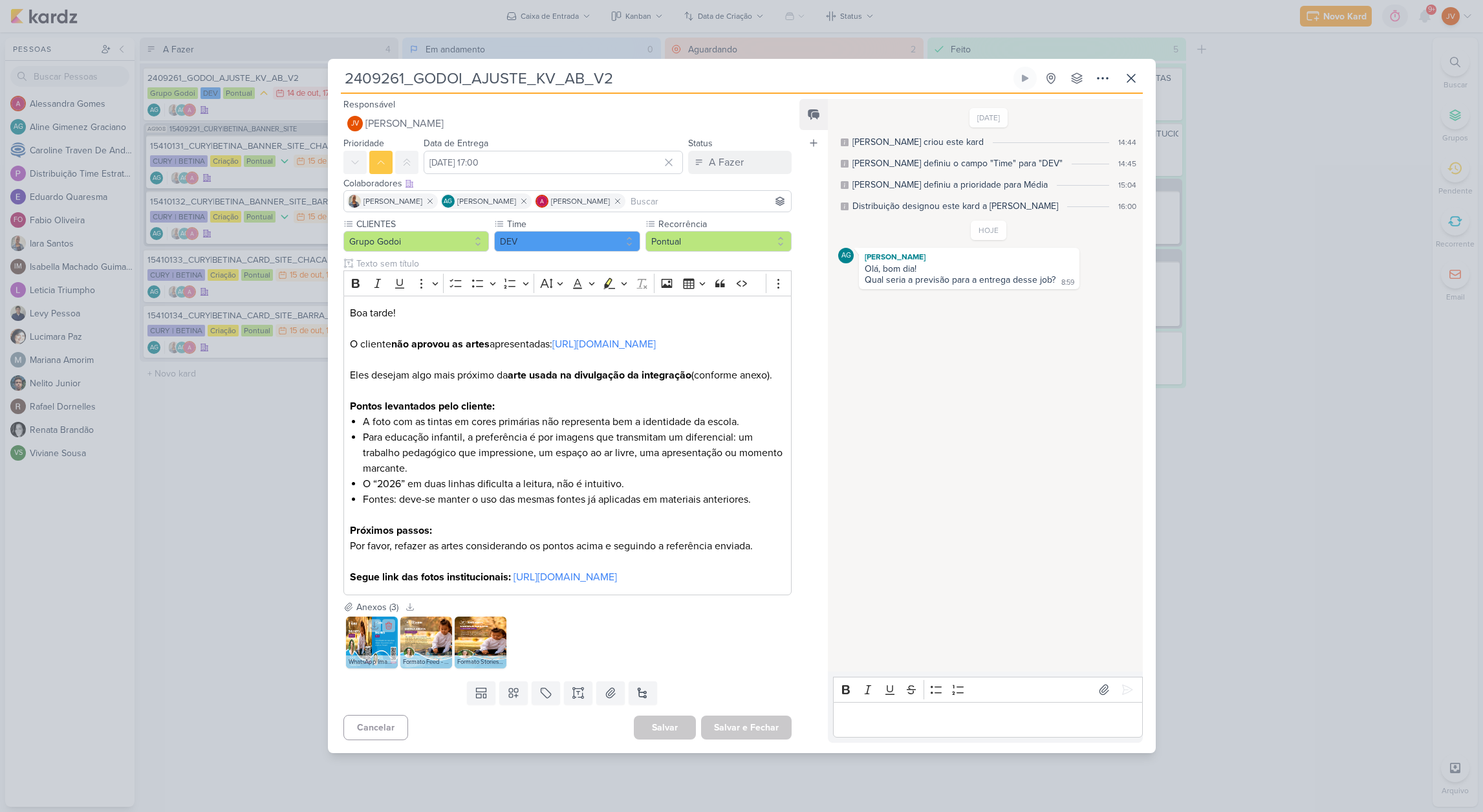
click at [378, 666] on img at bounding box center [371, 642] width 51 height 51
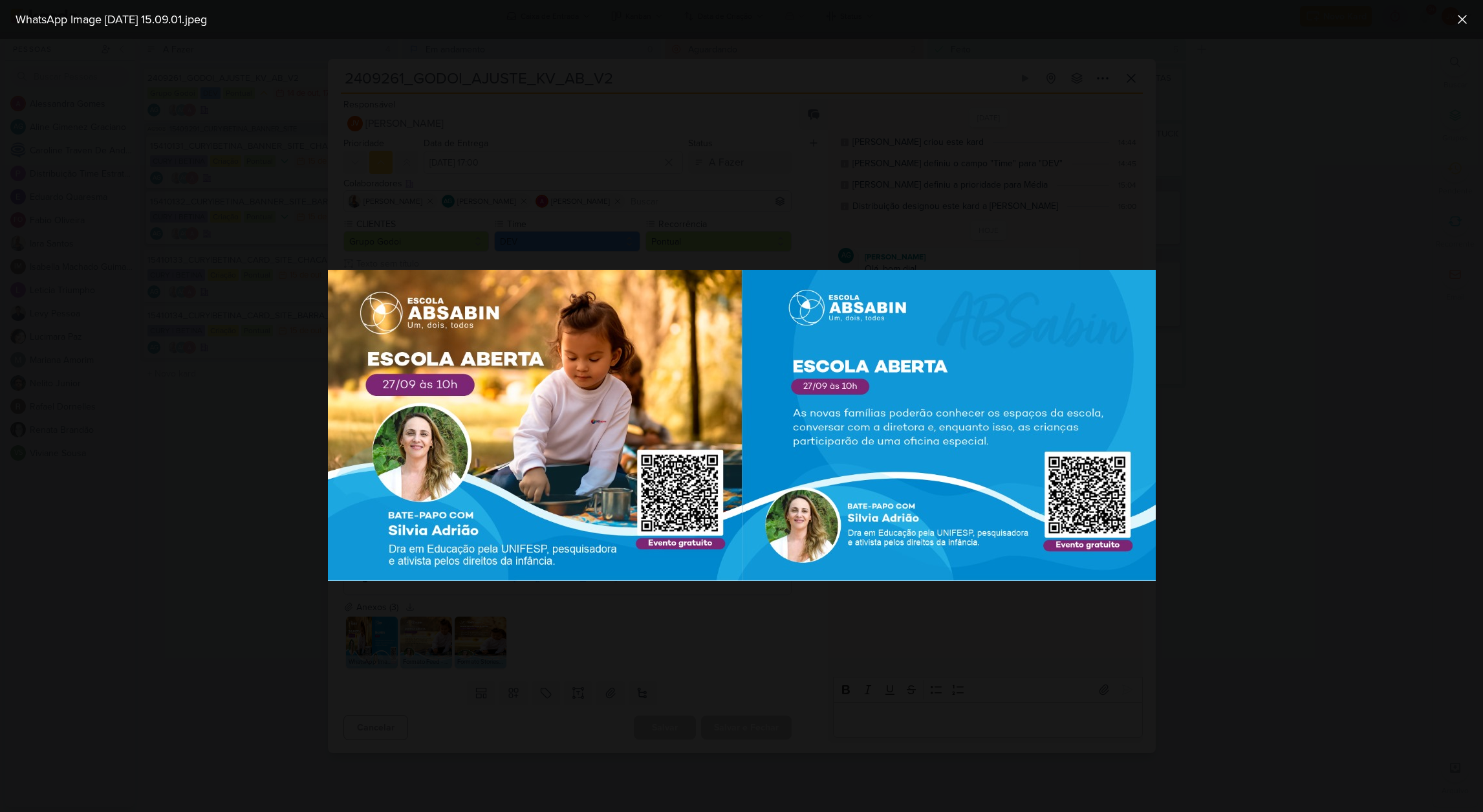
click at [427, 808] on div at bounding box center [741, 425] width 1483 height 772
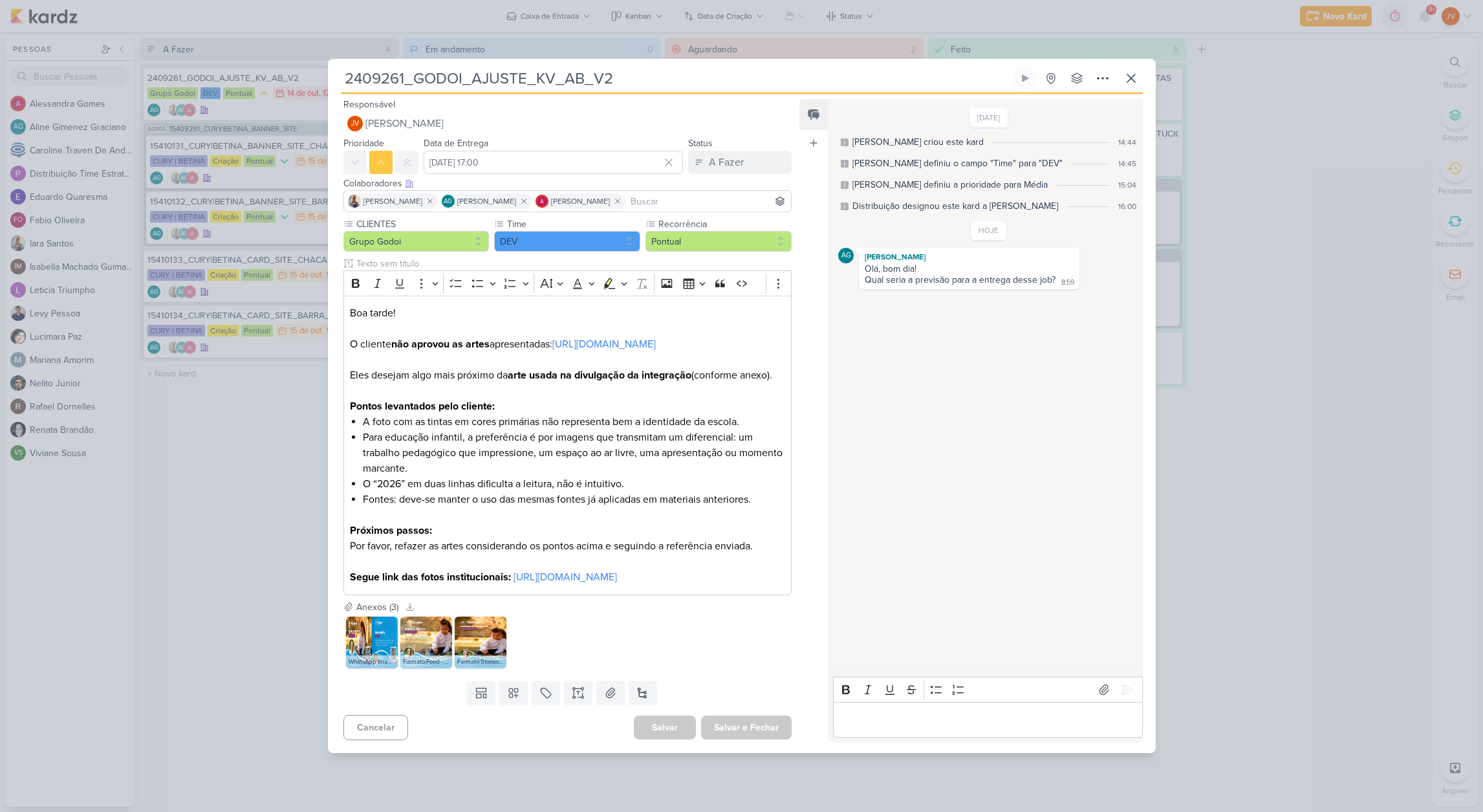
click at [166, 613] on div "2409261_GODOI_AJUSTE_KV_AB_V2 Criado por [PERSON_NAME]" at bounding box center [741, 406] width 1483 height 812
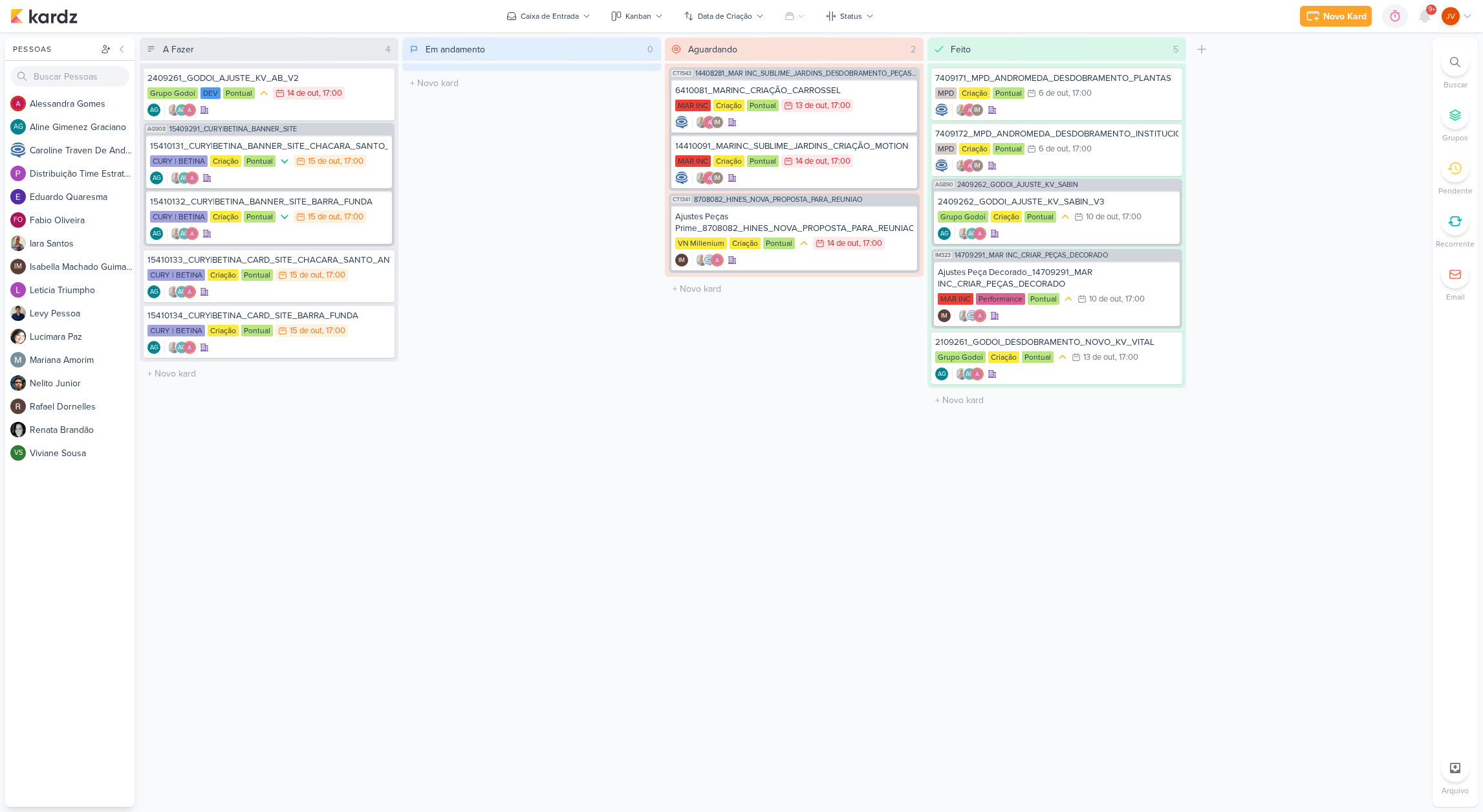
drag, startPoint x: 662, startPoint y: 652, endPoint x: 749, endPoint y: 569, distance: 120.2
click at [662, 652] on div "A Fazer 4 Mover Para Esquerda Mover Para Direita [GEOGRAPHIC_DATA] 2409261_GODO…" at bounding box center [783, 422] width 1288 height 769
click at [238, 92] on div "Pontual" at bounding box center [239, 93] width 32 height 12
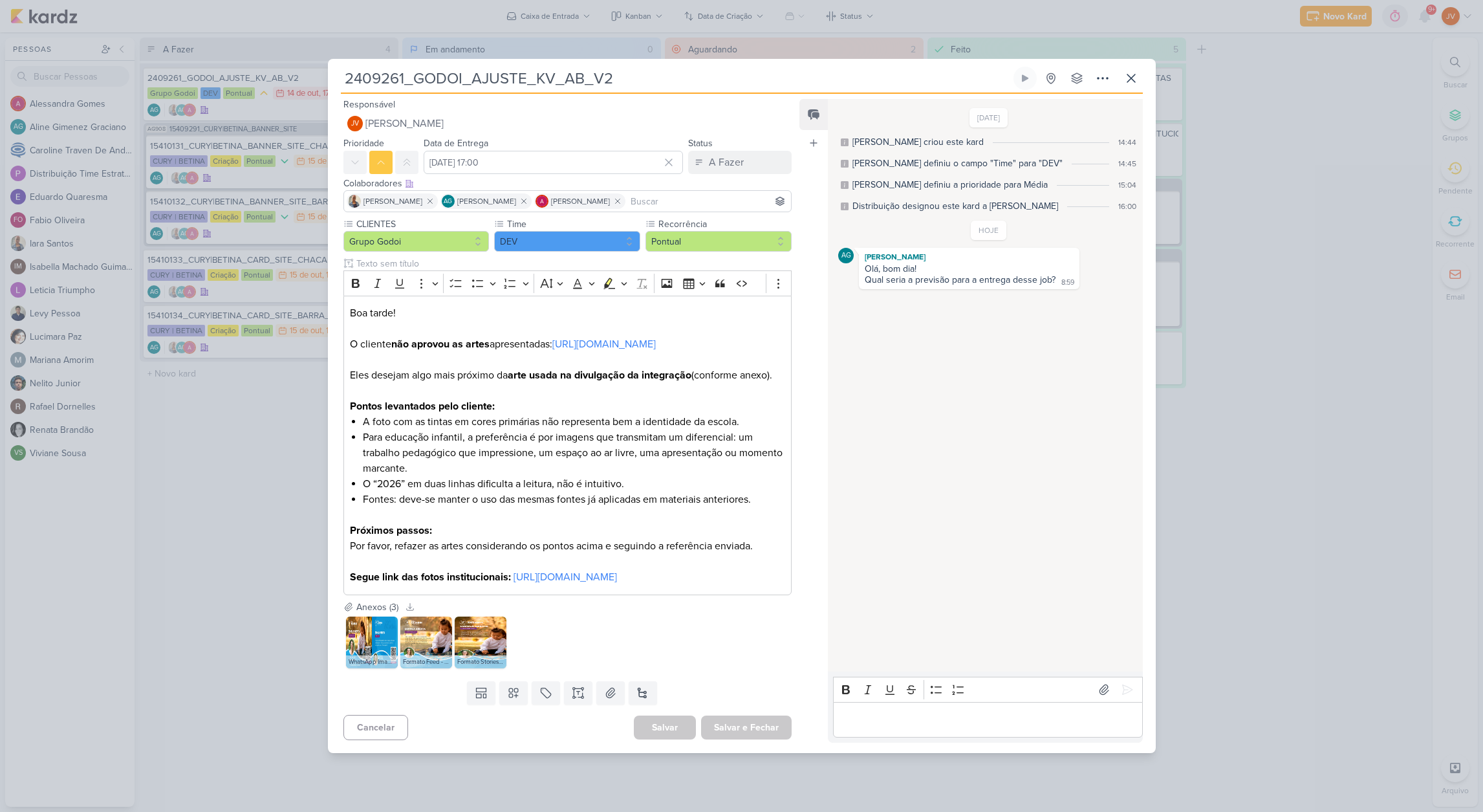
click at [167, 709] on div "2409261_GODOI_AJUSTE_KV_AB_V2 Criado por [PERSON_NAME]" at bounding box center [741, 406] width 1483 height 812
